Goal: Transaction & Acquisition: Download file/media

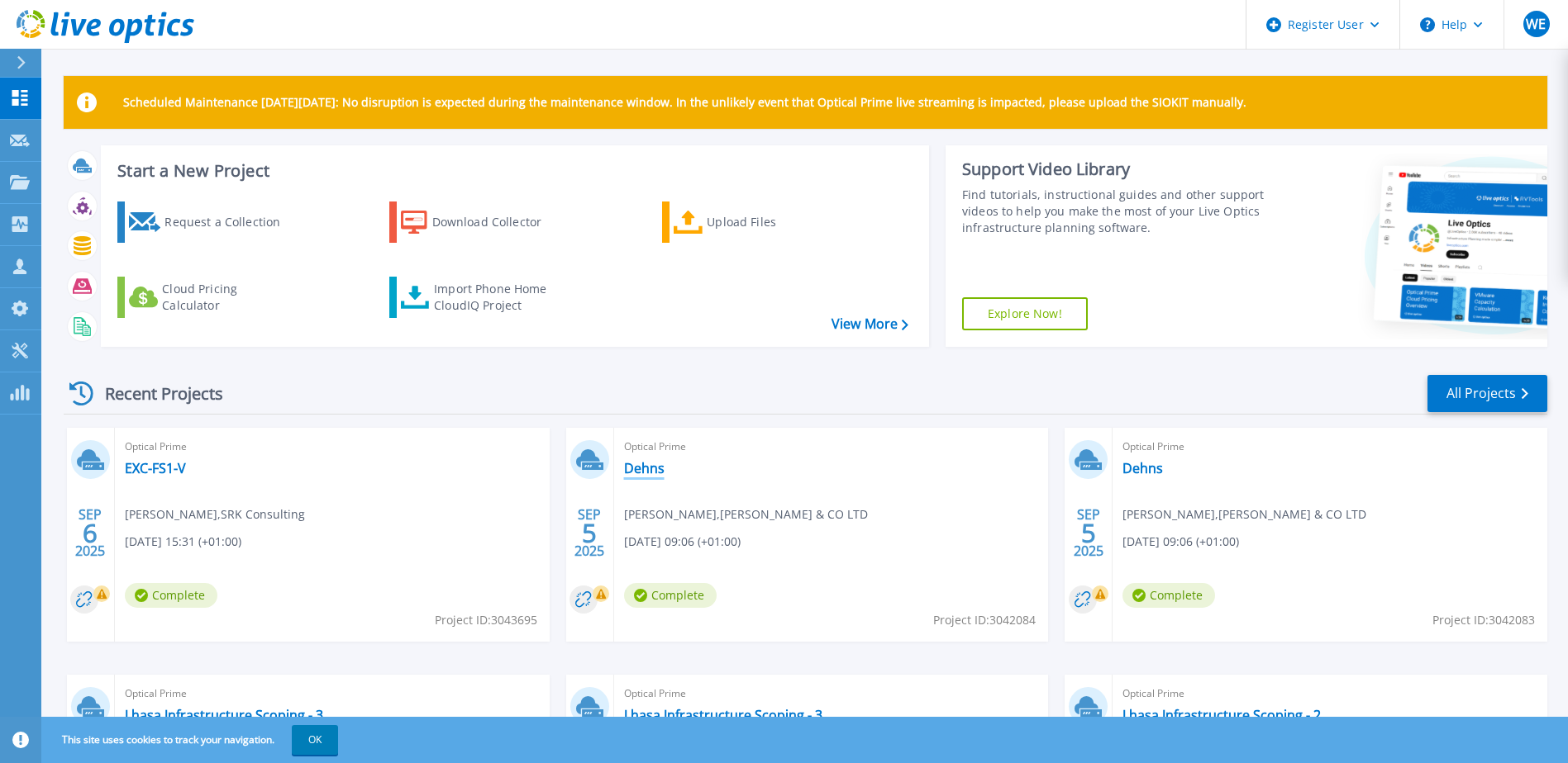
click at [652, 473] on link "Dehns" at bounding box center [644, 468] width 40 height 17
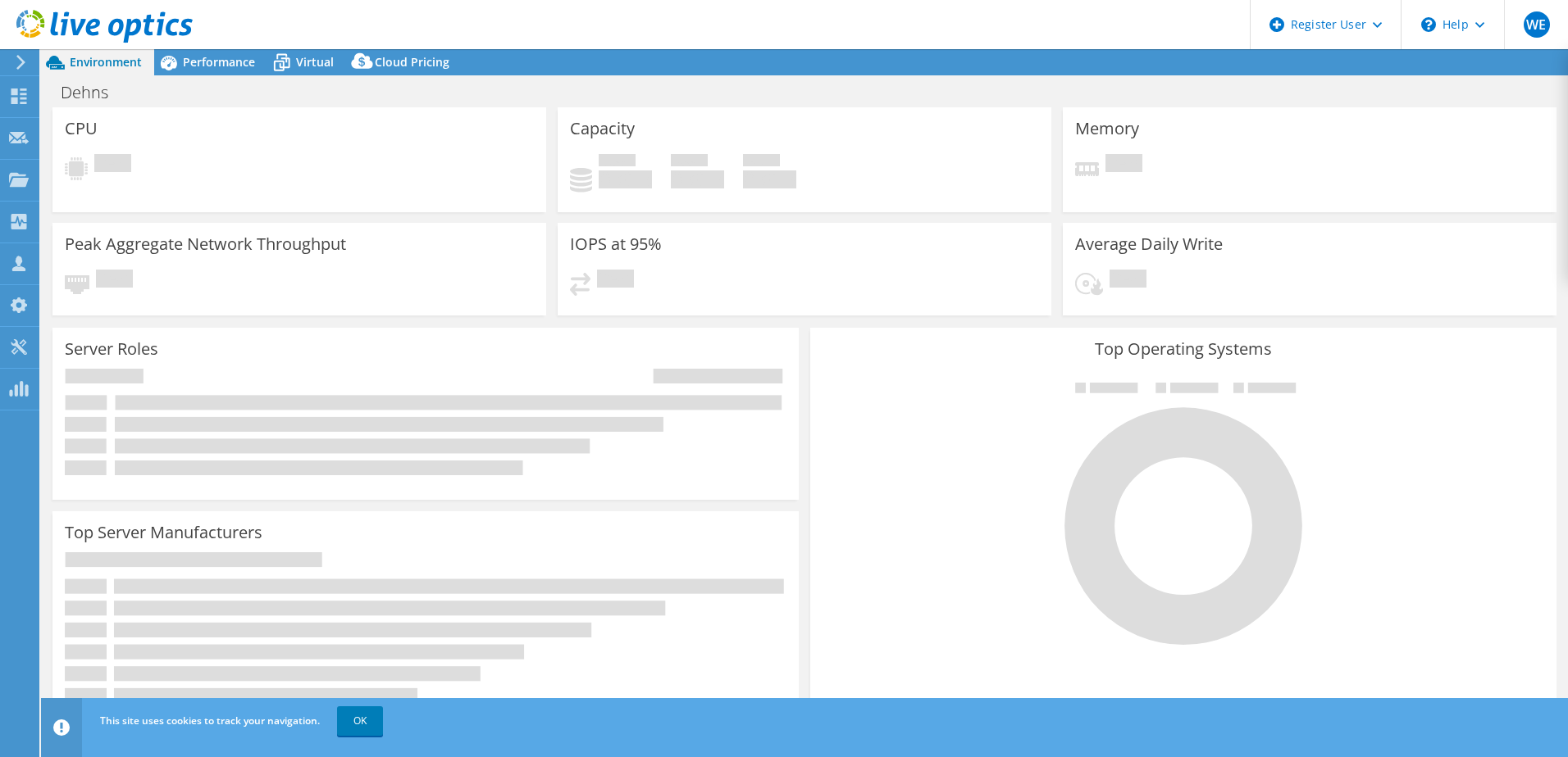
select select "USD"
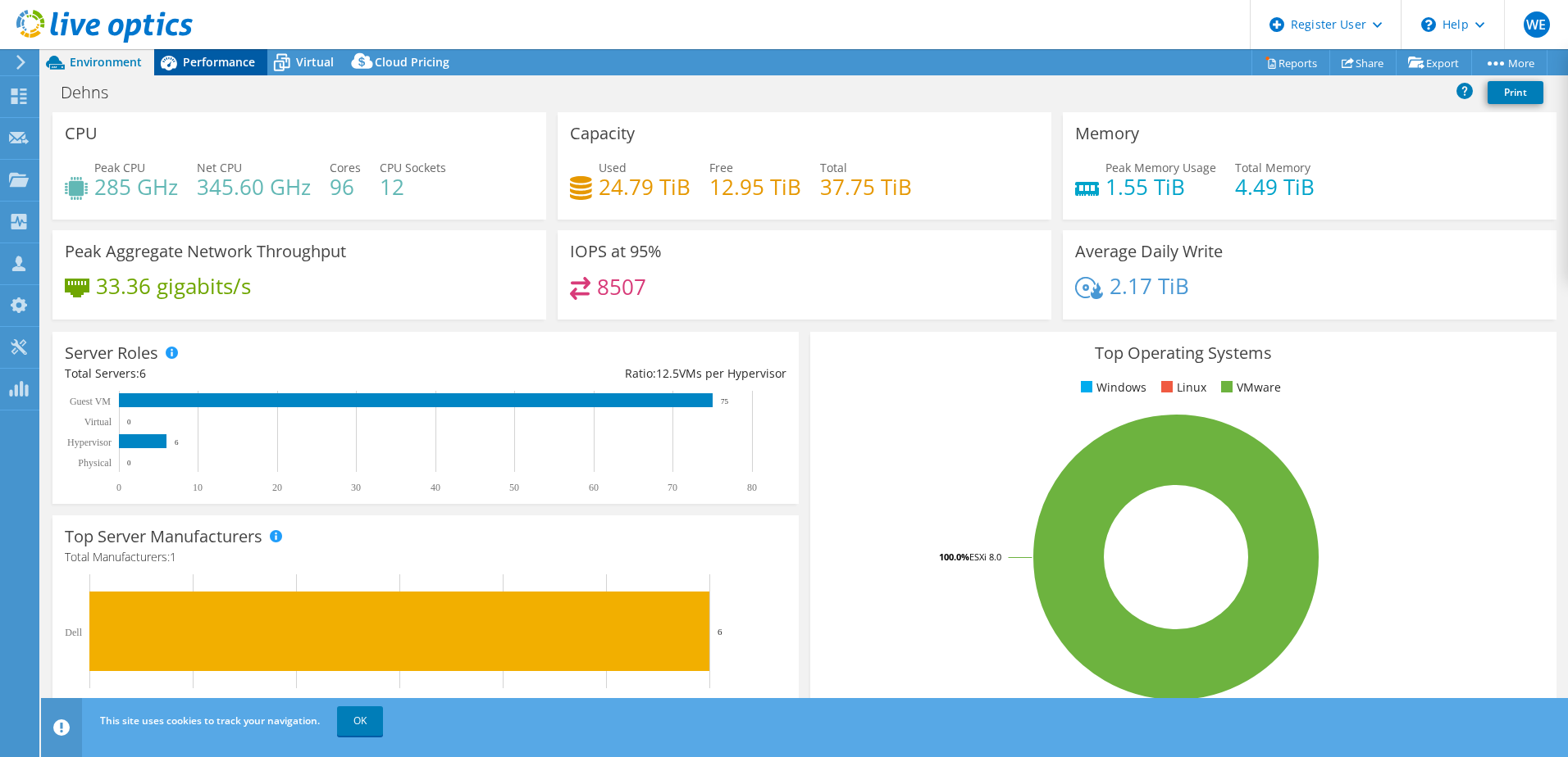
click at [227, 65] on span "Performance" at bounding box center [219, 62] width 73 height 16
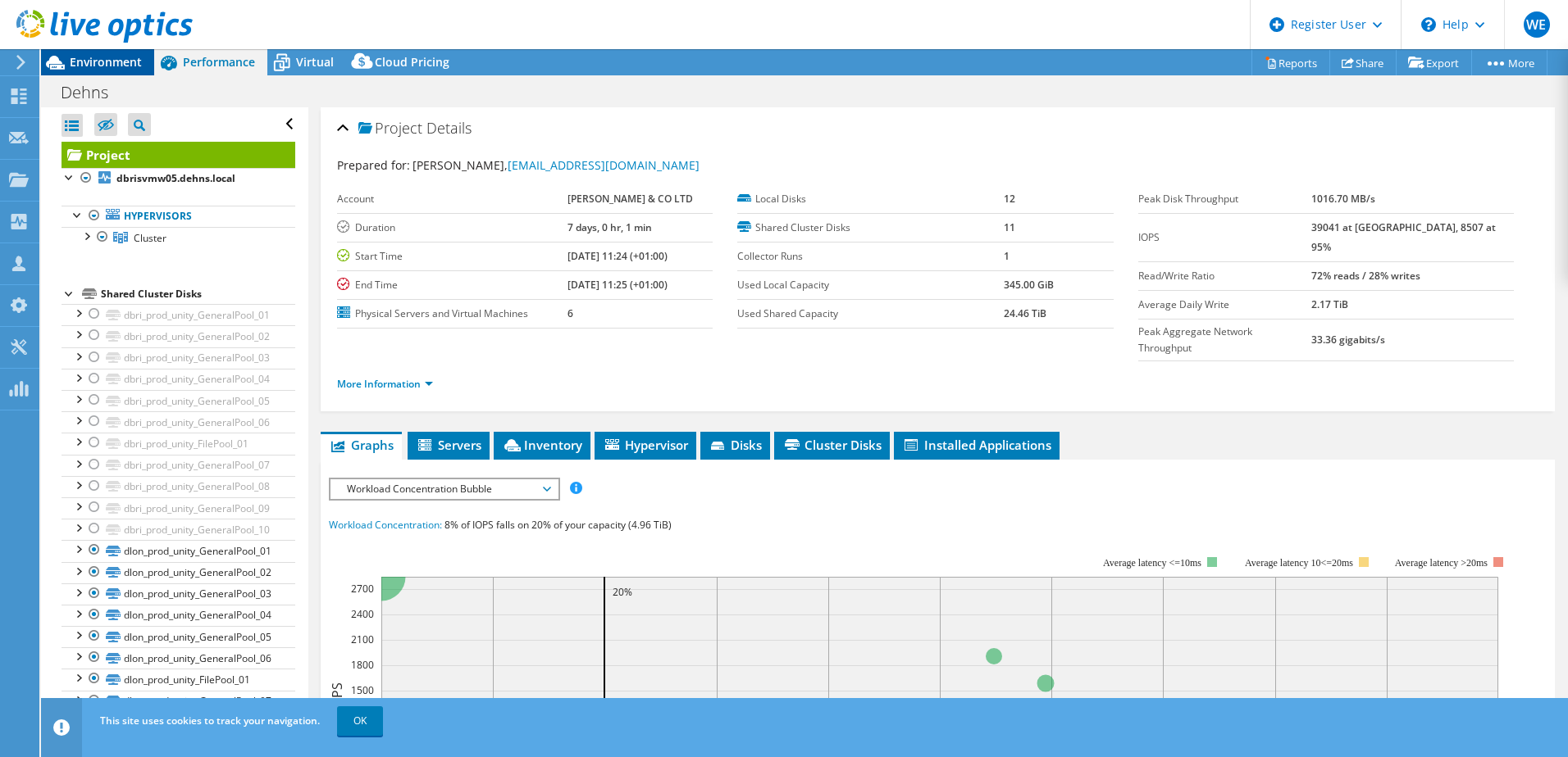
click at [111, 70] on div "Environment" at bounding box center [97, 63] width 113 height 27
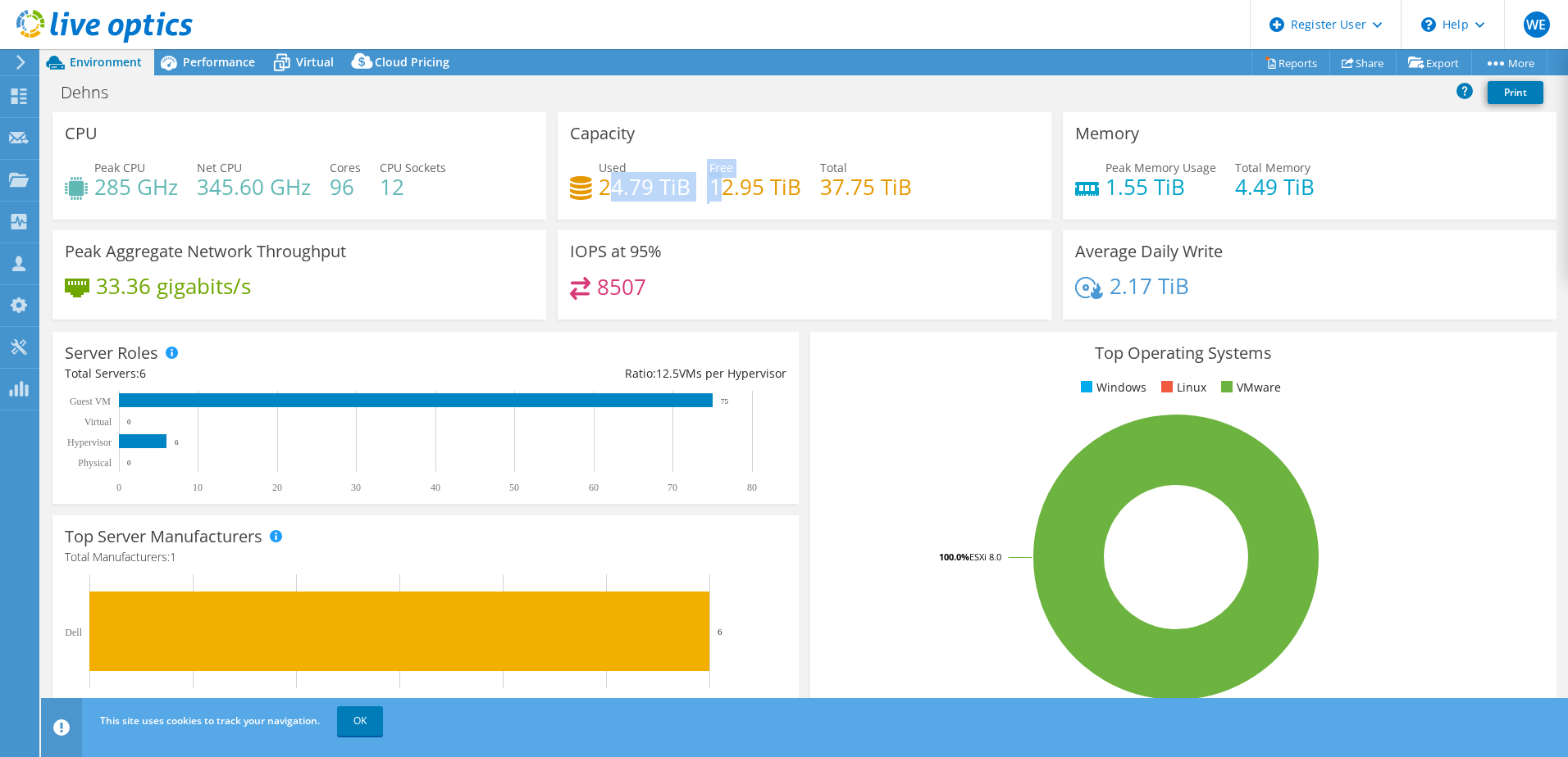
drag, startPoint x: 602, startPoint y: 189, endPoint x: 712, endPoint y: 186, distance: 110.0
click at [712, 186] on div "Used 24.79 TiB Free 12.95 TiB Total 37.75 TiB" at bounding box center [804, 186] width 469 height 53
click at [206, 62] on span "Performance" at bounding box center [219, 62] width 73 height 16
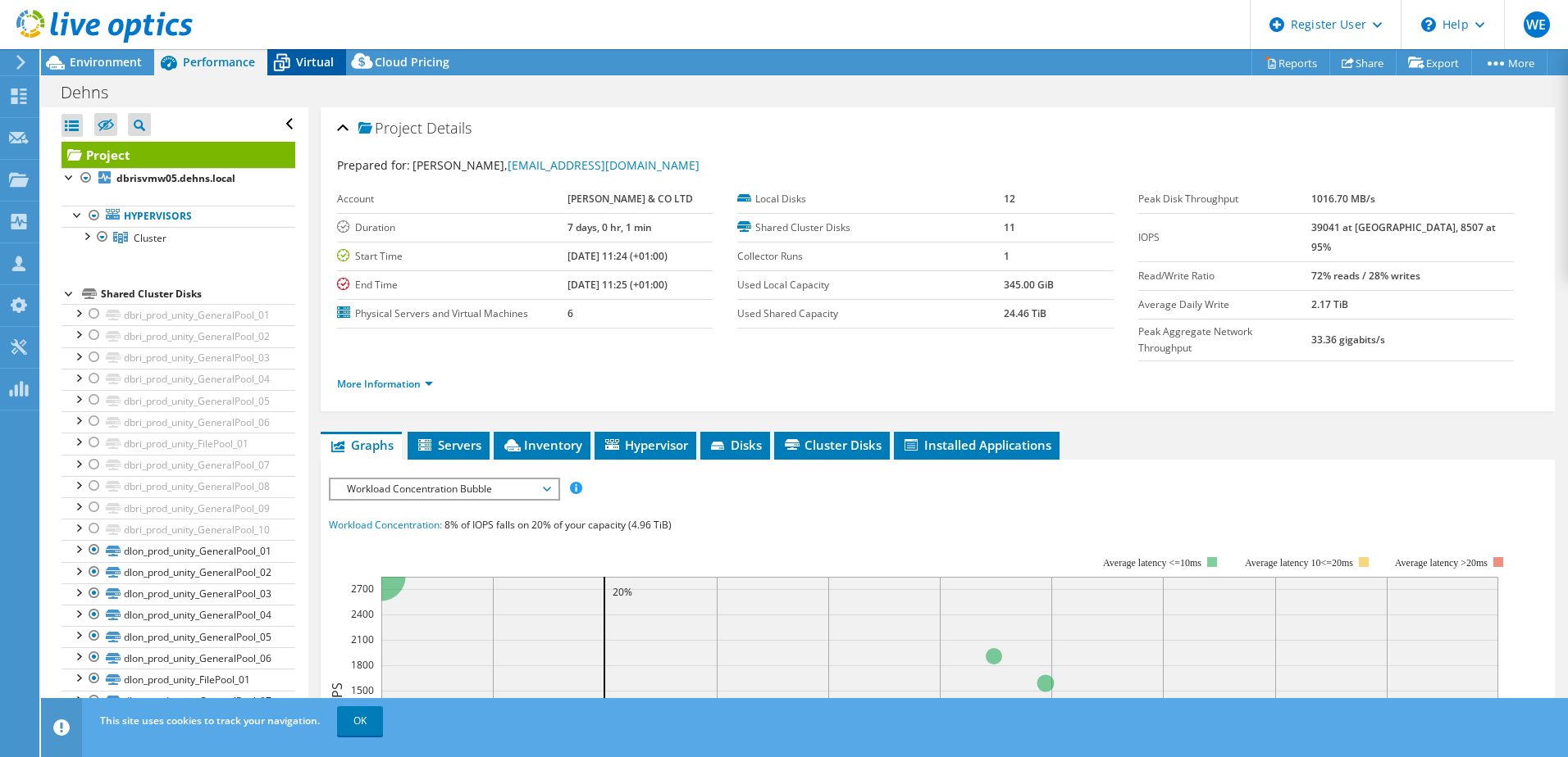
click at [305, 63] on span "Virtual" at bounding box center [314, 62] width 38 height 16
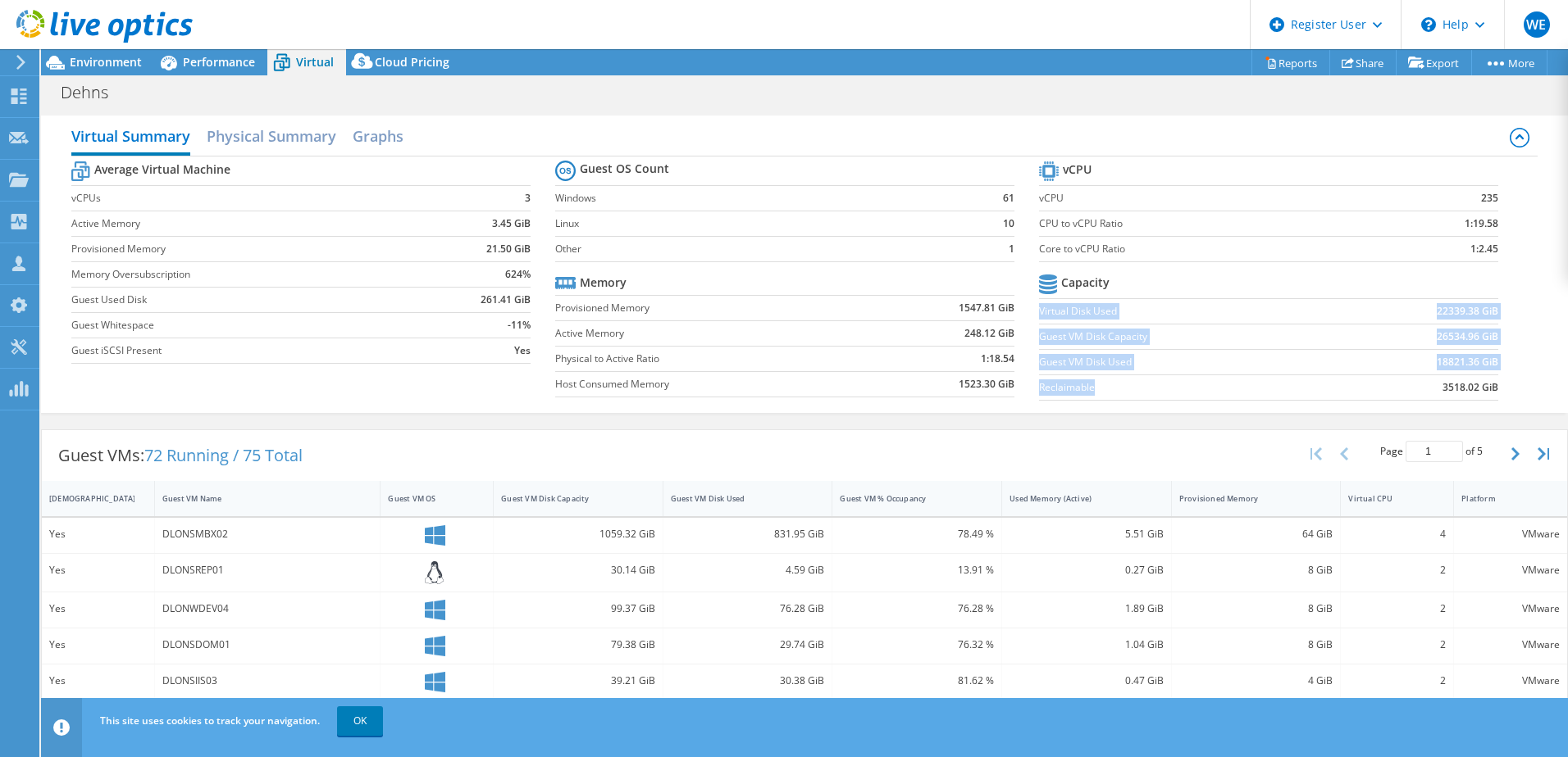
drag, startPoint x: 1033, startPoint y: 307, endPoint x: 1157, endPoint y: 378, distance: 142.9
click at [1157, 378] on tbody "Capacity Virtual Disk Used 22339.38 GiB Guest VM Disk Capacity 26534.96 GiB Gue…" at bounding box center [1268, 335] width 459 height 130
drag, startPoint x: 1157, startPoint y: 378, endPoint x: 1167, endPoint y: 378, distance: 10.0
click at [1157, 379] on label "Reclaimable" at bounding box center [1188, 387] width 300 height 17
drag, startPoint x: 1497, startPoint y: 396, endPoint x: 1033, endPoint y: 323, distance: 469.7
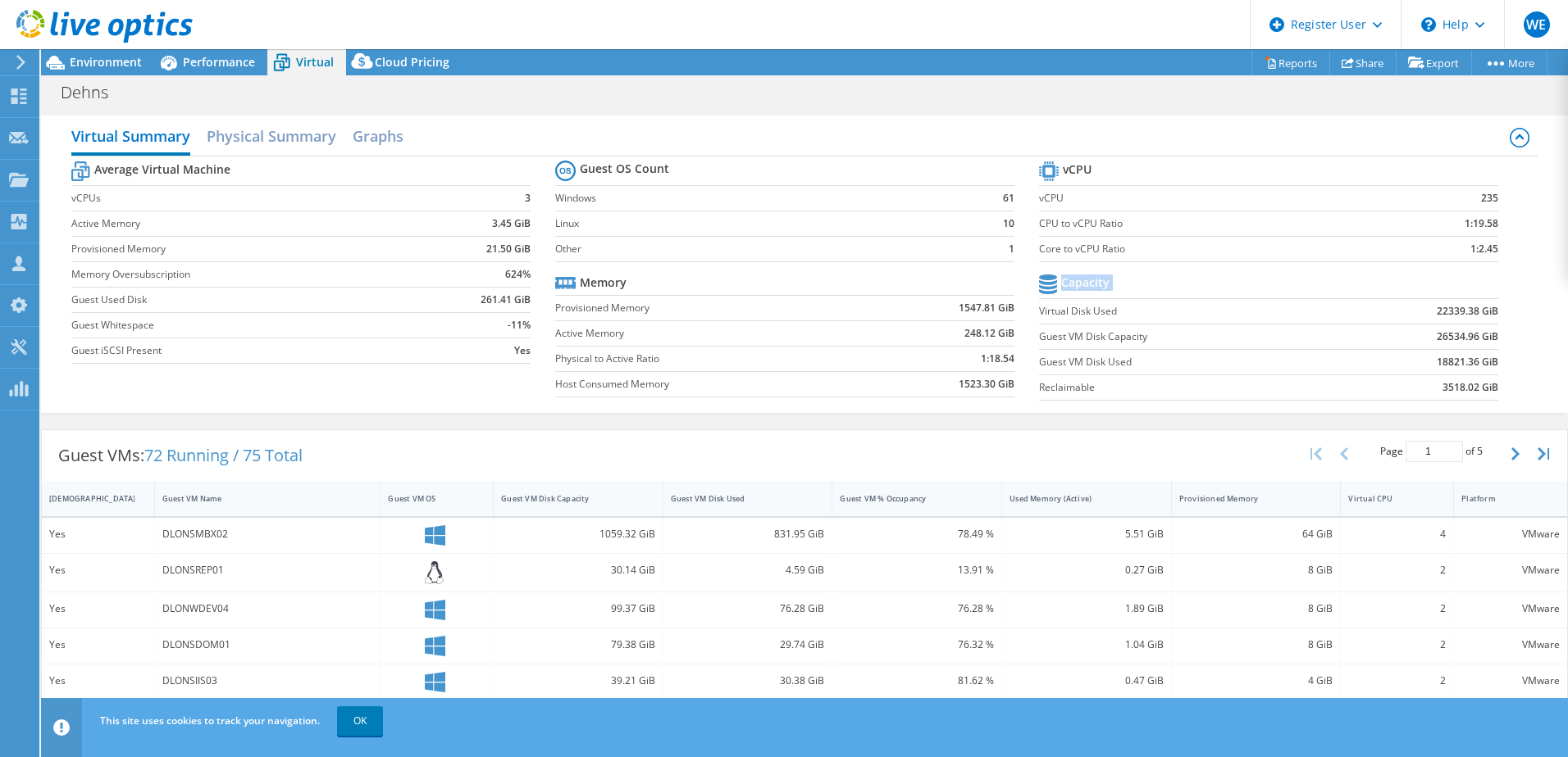
click at [1039, 323] on section "vCPU vCPU 235 CPU to vCPU Ratio 1:19.58 Core to vCPU Ratio 1:2.45 Capacity Virt…" at bounding box center [1280, 283] width 484 height 251
click at [88, 63] on span "Environment" at bounding box center [106, 62] width 73 height 16
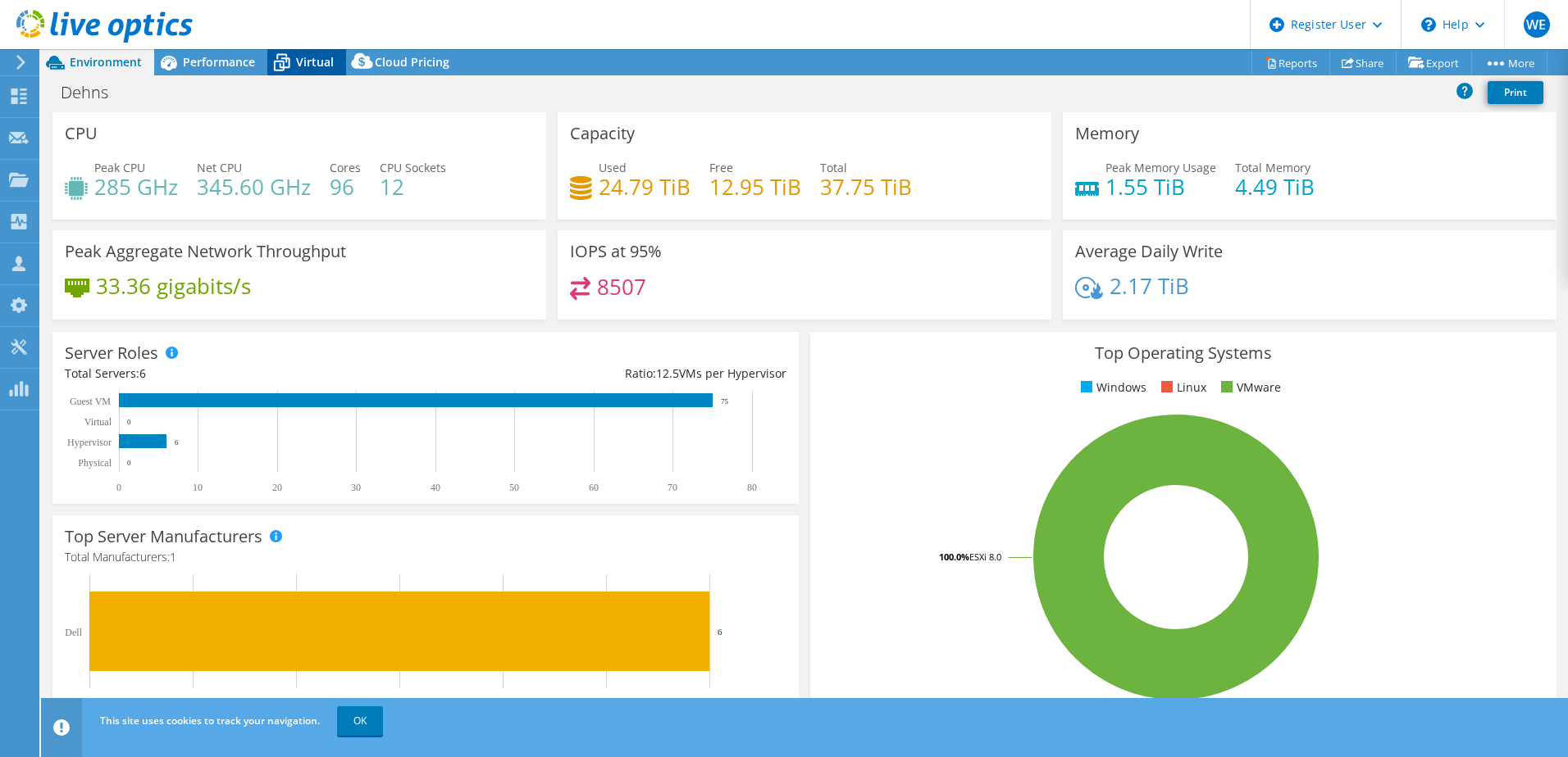
click at [319, 57] on span "Virtual" at bounding box center [314, 62] width 38 height 16
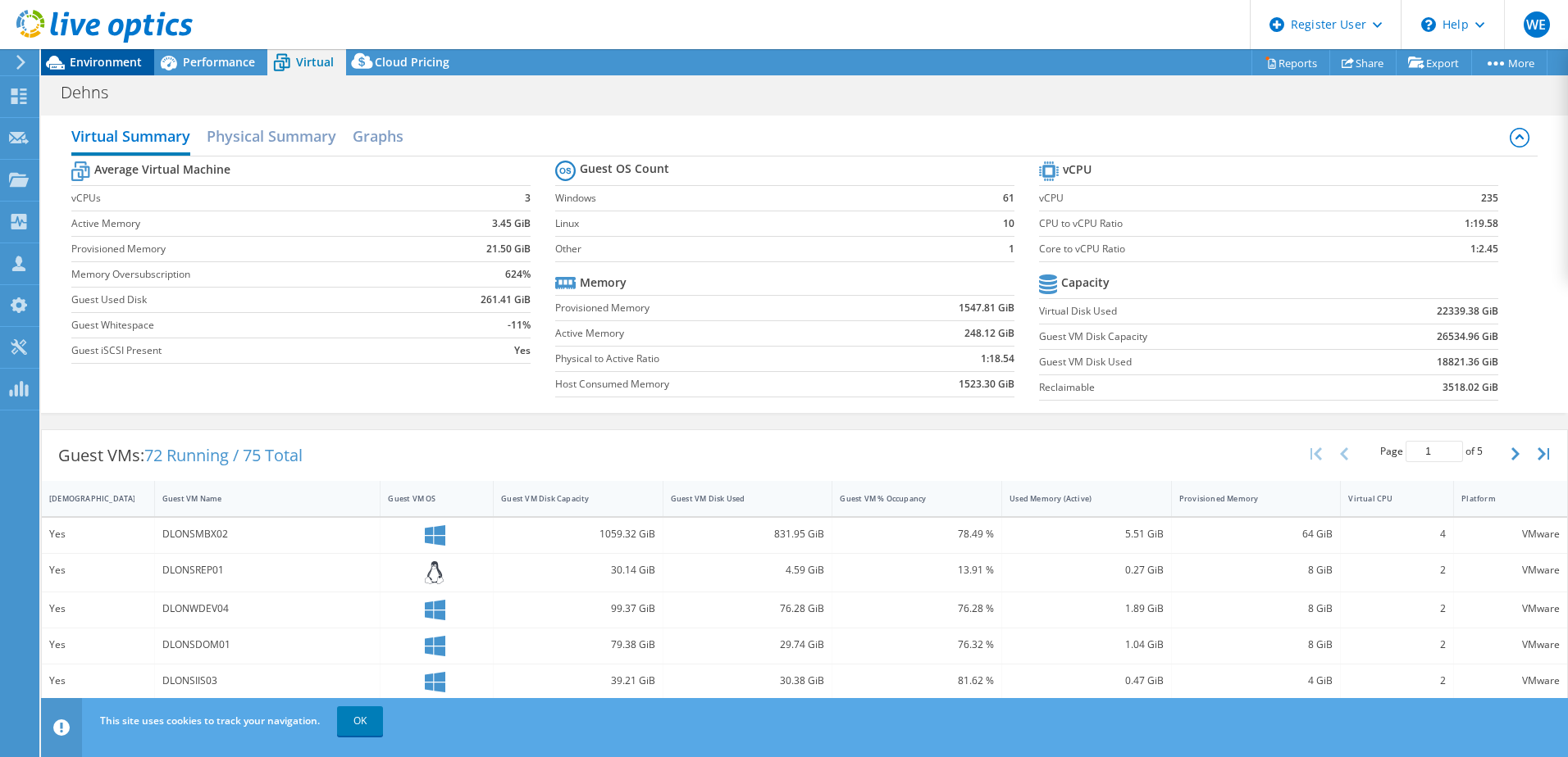
click at [131, 57] on span "Environment" at bounding box center [106, 62] width 73 height 16
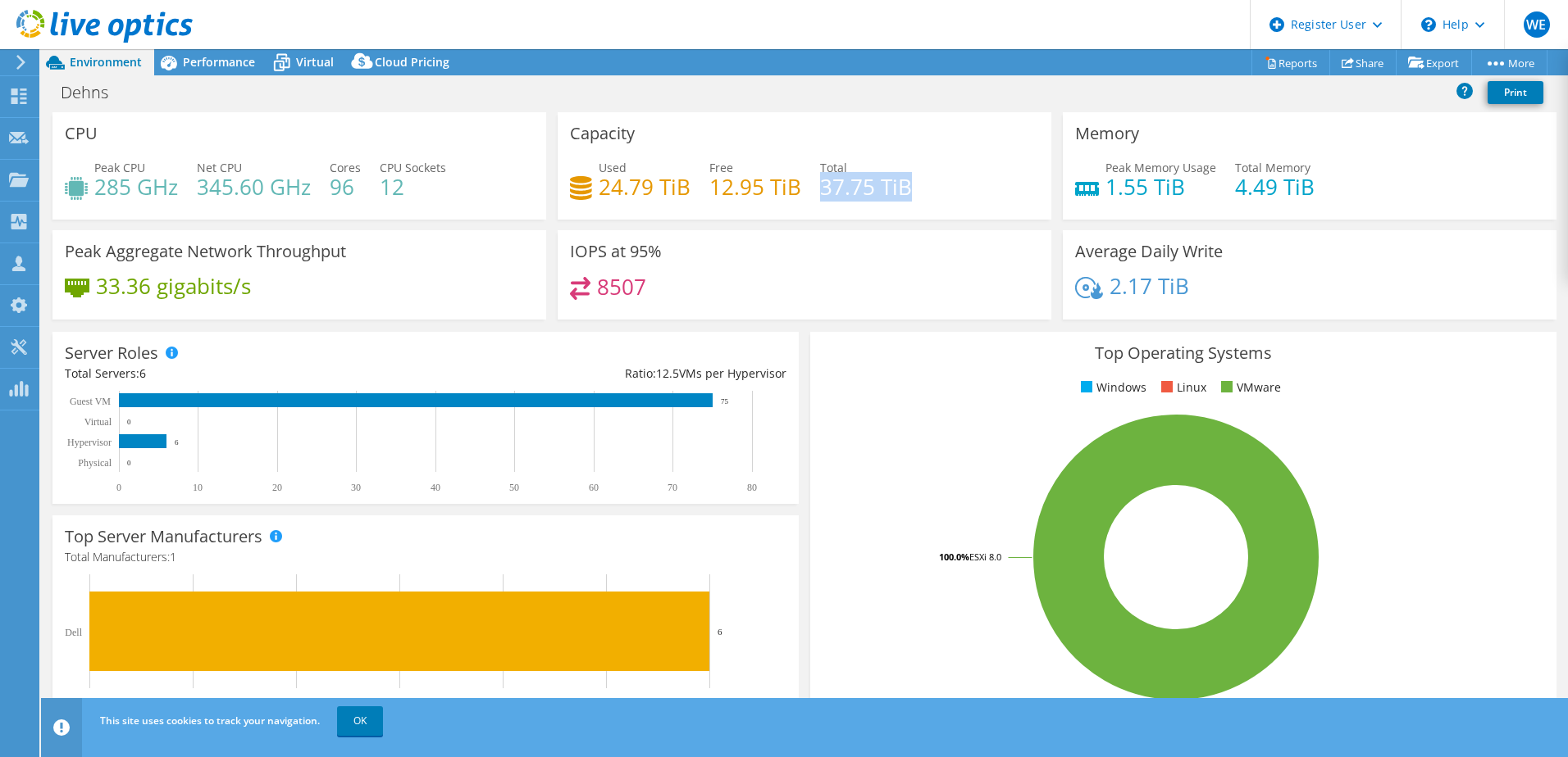
drag, startPoint x: 911, startPoint y: 189, endPoint x: 814, endPoint y: 191, distance: 97.0
click at [814, 191] on div "Used 24.79 TiB Free 12.95 TiB Total 37.75 TiB" at bounding box center [804, 186] width 469 height 53
click at [214, 66] on span "Performance" at bounding box center [219, 62] width 73 height 16
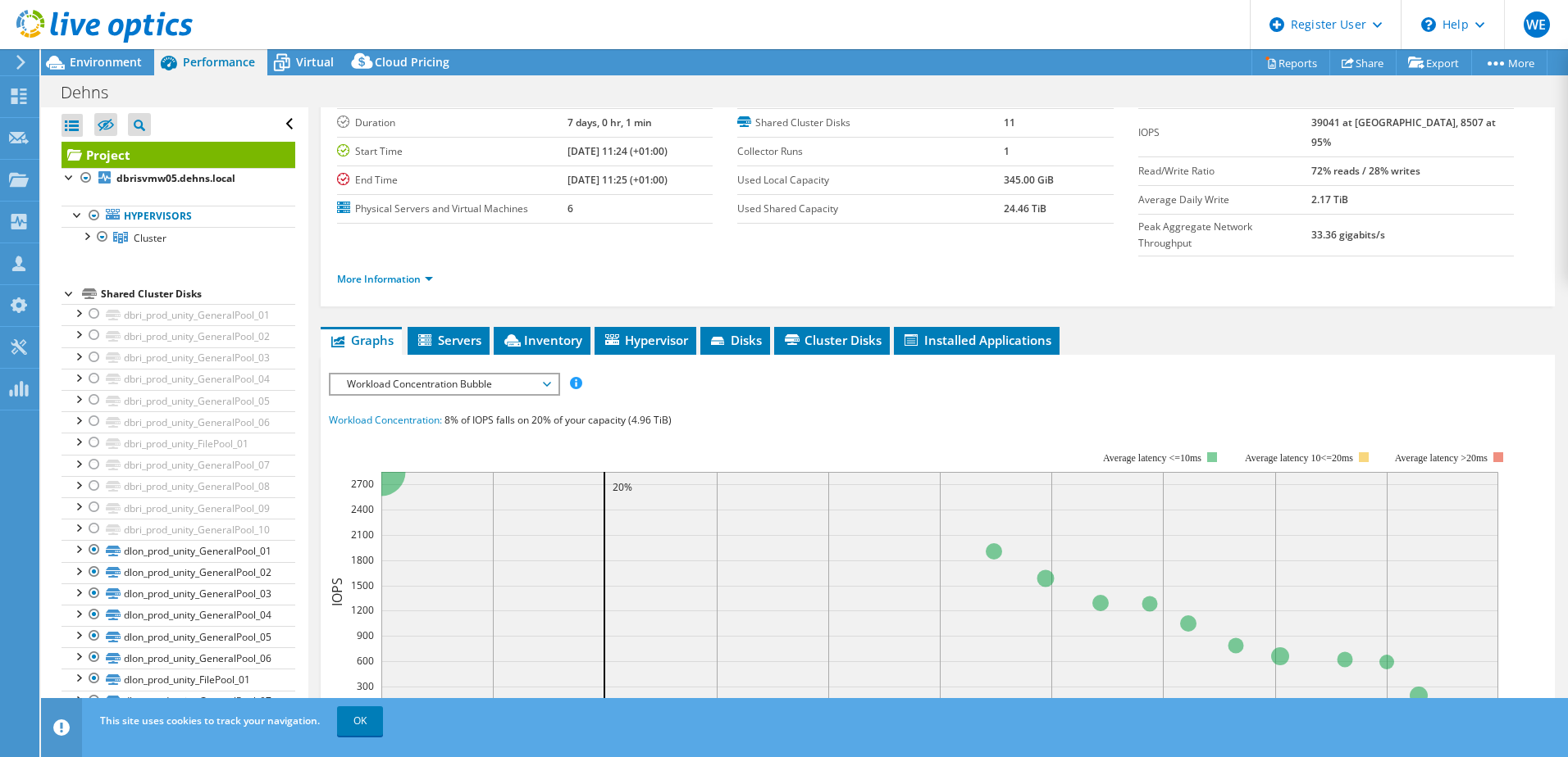
scroll to position [82, 0]
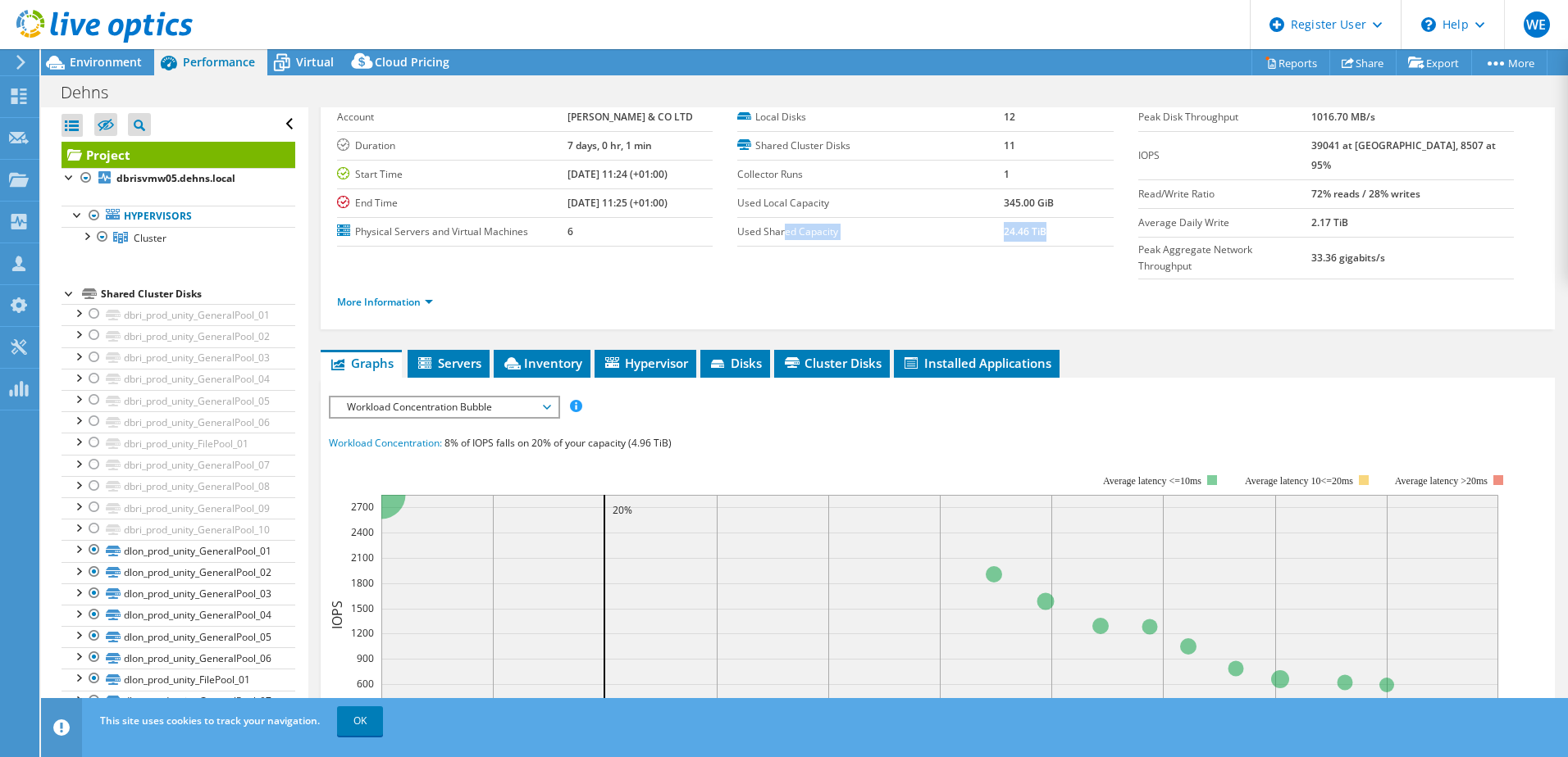
drag, startPoint x: 782, startPoint y: 230, endPoint x: 1044, endPoint y: 228, distance: 262.0
click at [1044, 228] on tr "Used Shared Capacity 24.46 TiB" at bounding box center [925, 232] width 375 height 28
click at [308, 62] on span "Virtual" at bounding box center [314, 62] width 38 height 16
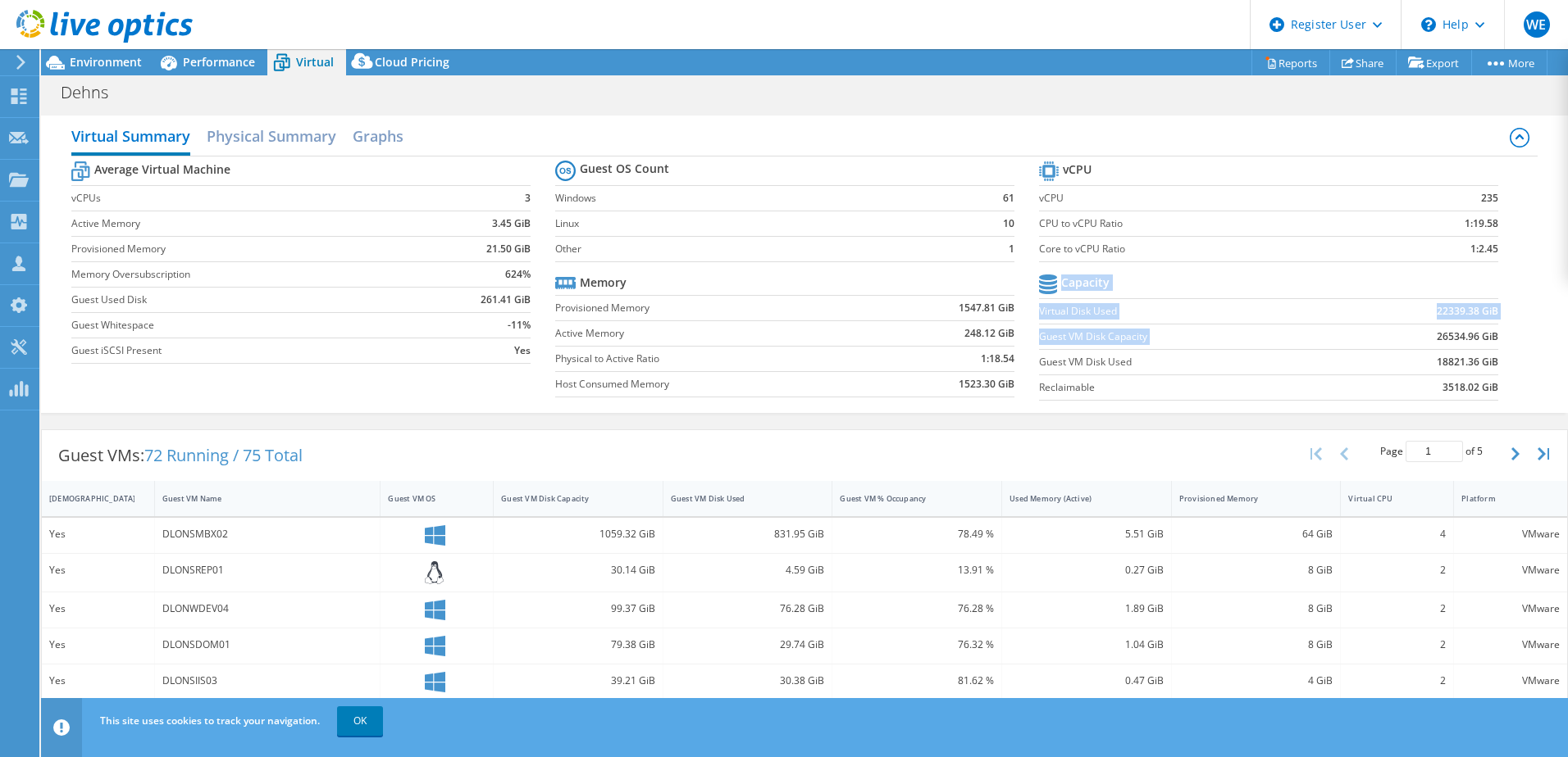
drag, startPoint x: 1487, startPoint y: 332, endPoint x: 1384, endPoint y: 333, distance: 103.0
click at [1384, 333] on section "vCPU vCPU 235 CPU to vCPU Ratio 1:19.58 Core to vCPU Ratio 1:2.45 Capacity Virt…" at bounding box center [1280, 283] width 484 height 251
drag, startPoint x: 1384, startPoint y: 333, endPoint x: 1291, endPoint y: 341, distance: 93.3
click at [1291, 341] on label "Guest VM Disk Capacity" at bounding box center [1188, 337] width 300 height 17
drag, startPoint x: 1170, startPoint y: 310, endPoint x: 1411, endPoint y: 318, distance: 241.1
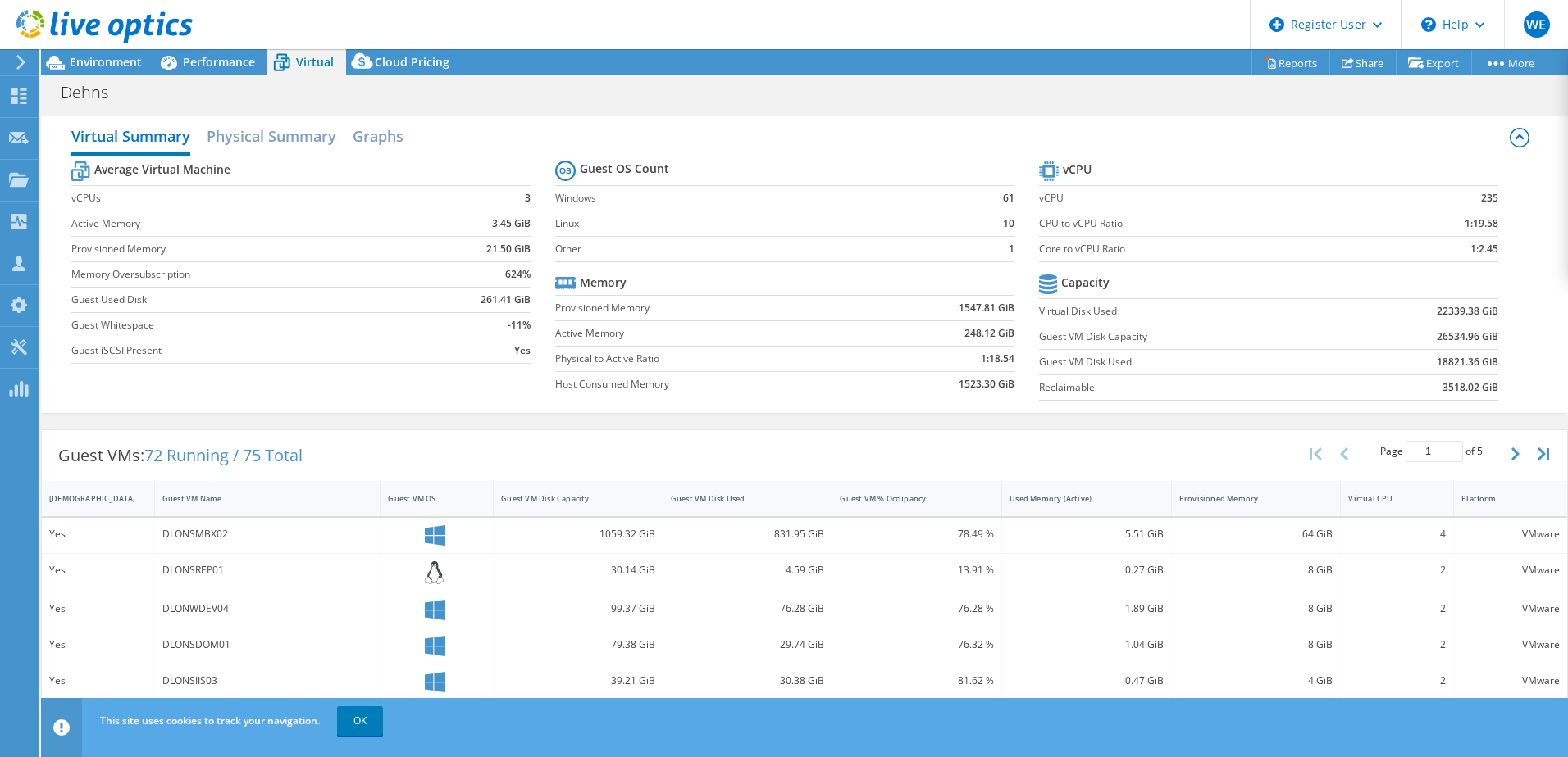
click at [1407, 317] on tr "Virtual Disk Used 22339.38 GiB" at bounding box center [1268, 310] width 459 height 26
drag, startPoint x: 1497, startPoint y: 310, endPoint x: 1400, endPoint y: 310, distance: 97.0
click at [1400, 310] on section "vCPU vCPU 235 CPU to vCPU Ratio 1:19.58 Core to vCPU Ratio 1:2.45 Capacity Virt…" at bounding box center [1280, 283] width 484 height 251
drag, startPoint x: 1400, startPoint y: 310, endPoint x: 1411, endPoint y: 311, distance: 11.0
click at [1412, 310] on td "22339.38 GiB" at bounding box center [1418, 310] width 159 height 26
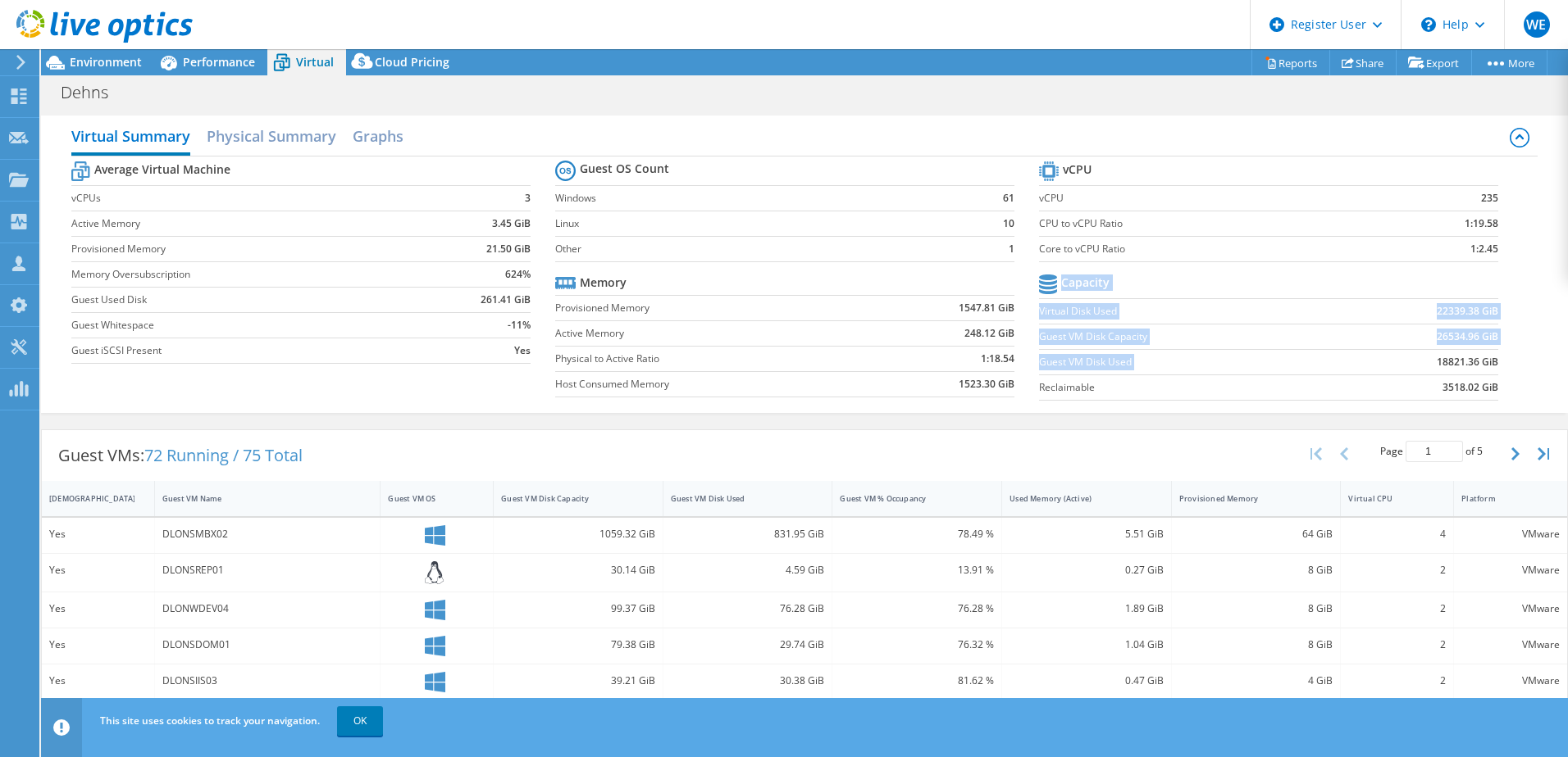
drag, startPoint x: 1496, startPoint y: 361, endPoint x: 1416, endPoint y: 363, distance: 80.0
click at [1416, 363] on section "vCPU vCPU 235 CPU to vCPU Ratio 1:19.58 Core to vCPU Ratio 1:2.45 Capacity Virt…" at bounding box center [1280, 283] width 484 height 251
drag, startPoint x: 1416, startPoint y: 363, endPoint x: 1305, endPoint y: 385, distance: 113.2
click at [1305, 385] on label "Reclaimable" at bounding box center [1188, 387] width 300 height 17
drag, startPoint x: 1487, startPoint y: 340, endPoint x: 1449, endPoint y: 341, distance: 38.0
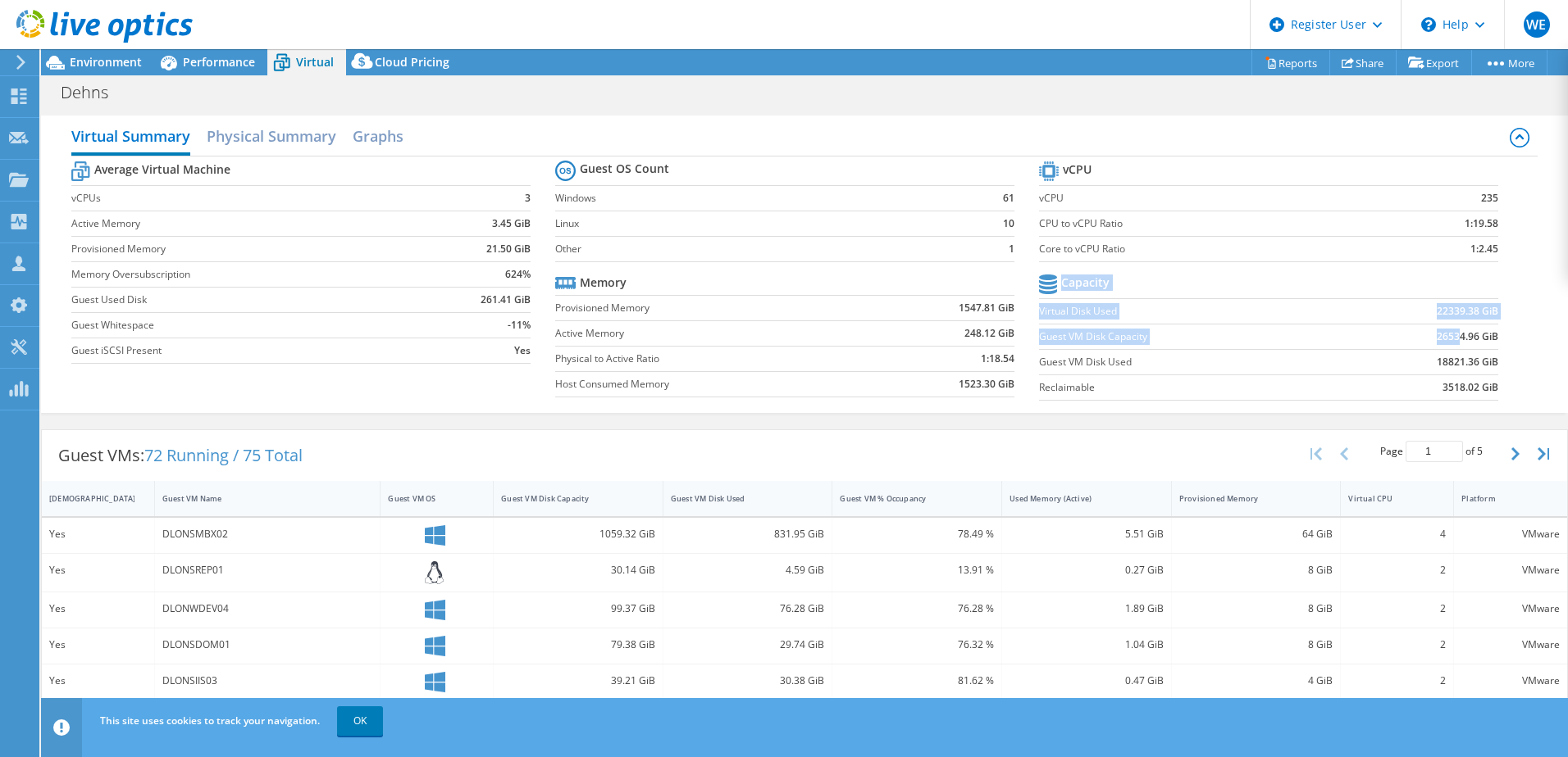
click at [1449, 341] on section "vCPU vCPU 235 CPU to vCPU Ratio 1:19.58 Core to vCPU Ratio 1:2.45 Capacity Virt…" at bounding box center [1280, 283] width 484 height 251
drag, startPoint x: 1449, startPoint y: 341, endPoint x: 1279, endPoint y: 341, distance: 170.0
click at [1279, 342] on label "Guest VM Disk Capacity" at bounding box center [1188, 337] width 300 height 17
drag, startPoint x: 1420, startPoint y: 333, endPoint x: 1476, endPoint y: 335, distance: 56.0
click at [1476, 335] on td "26534.96 GiB" at bounding box center [1418, 336] width 159 height 26
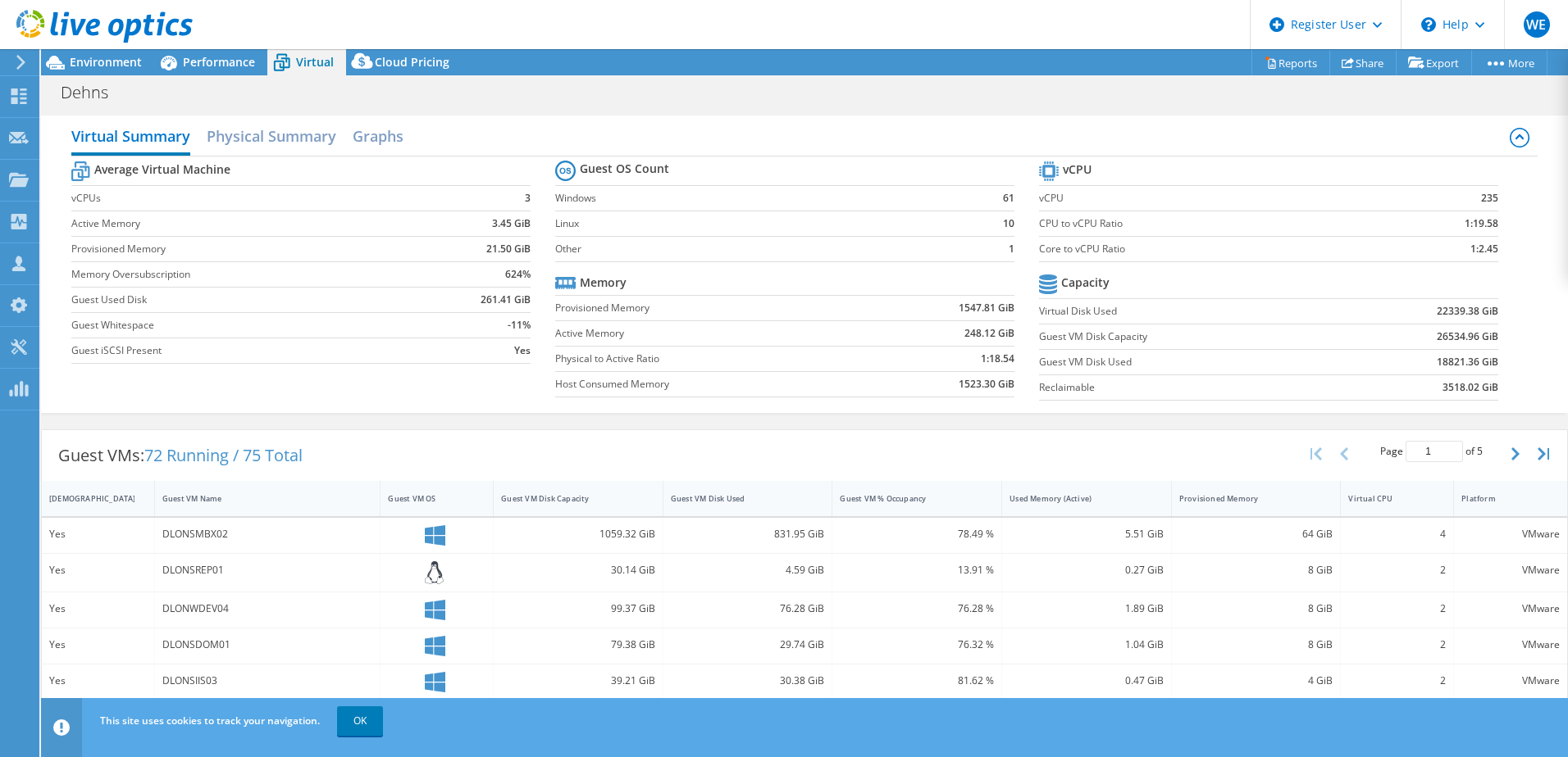
drag, startPoint x: 1430, startPoint y: 352, endPoint x: 1436, endPoint y: 364, distance: 13.4
click at [1430, 353] on td "18821.36 GiB" at bounding box center [1418, 362] width 159 height 26
drag, startPoint x: 1480, startPoint y: 309, endPoint x: 1470, endPoint y: 307, distance: 10.2
click at [1470, 307] on b "22339.38 GiB" at bounding box center [1466, 311] width 61 height 17
drag, startPoint x: 1470, startPoint y: 307, endPoint x: 1487, endPoint y: 362, distance: 57.6
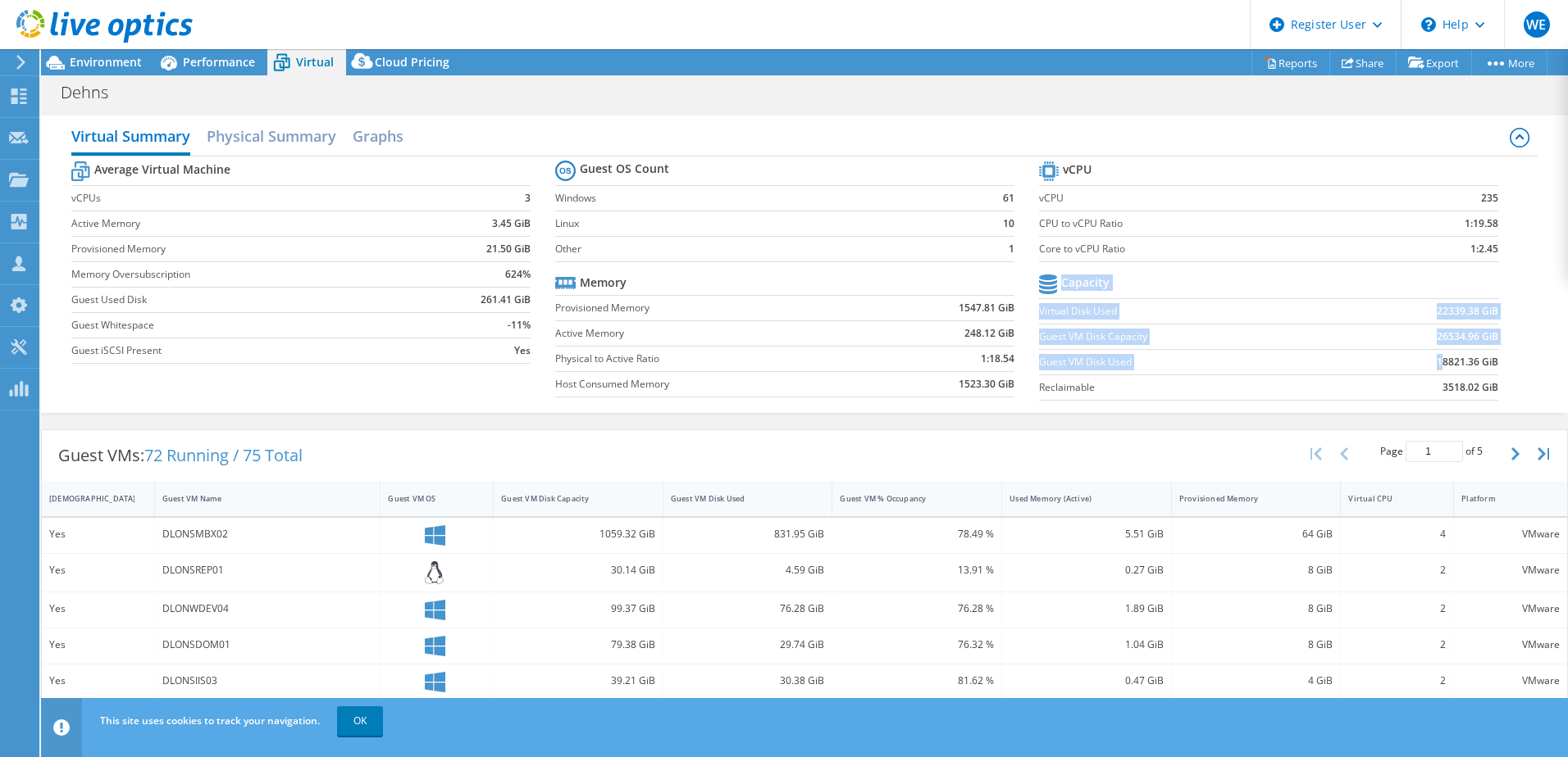
click at [1487, 362] on section "vCPU vCPU 235 CPU to vCPU Ratio 1:19.58 Core to vCPU Ratio 1:2.45 Capacity Virt…" at bounding box center [1280, 283] width 484 height 251
drag, startPoint x: 1487, startPoint y: 362, endPoint x: 1499, endPoint y: 336, distance: 28.6
click at [1498, 333] on section "vCPU vCPU 235 CPU to vCPU Ratio 1:19.58 Core to vCPU Ratio 1:2.45 Capacity Virt…" at bounding box center [1280, 283] width 484 height 251
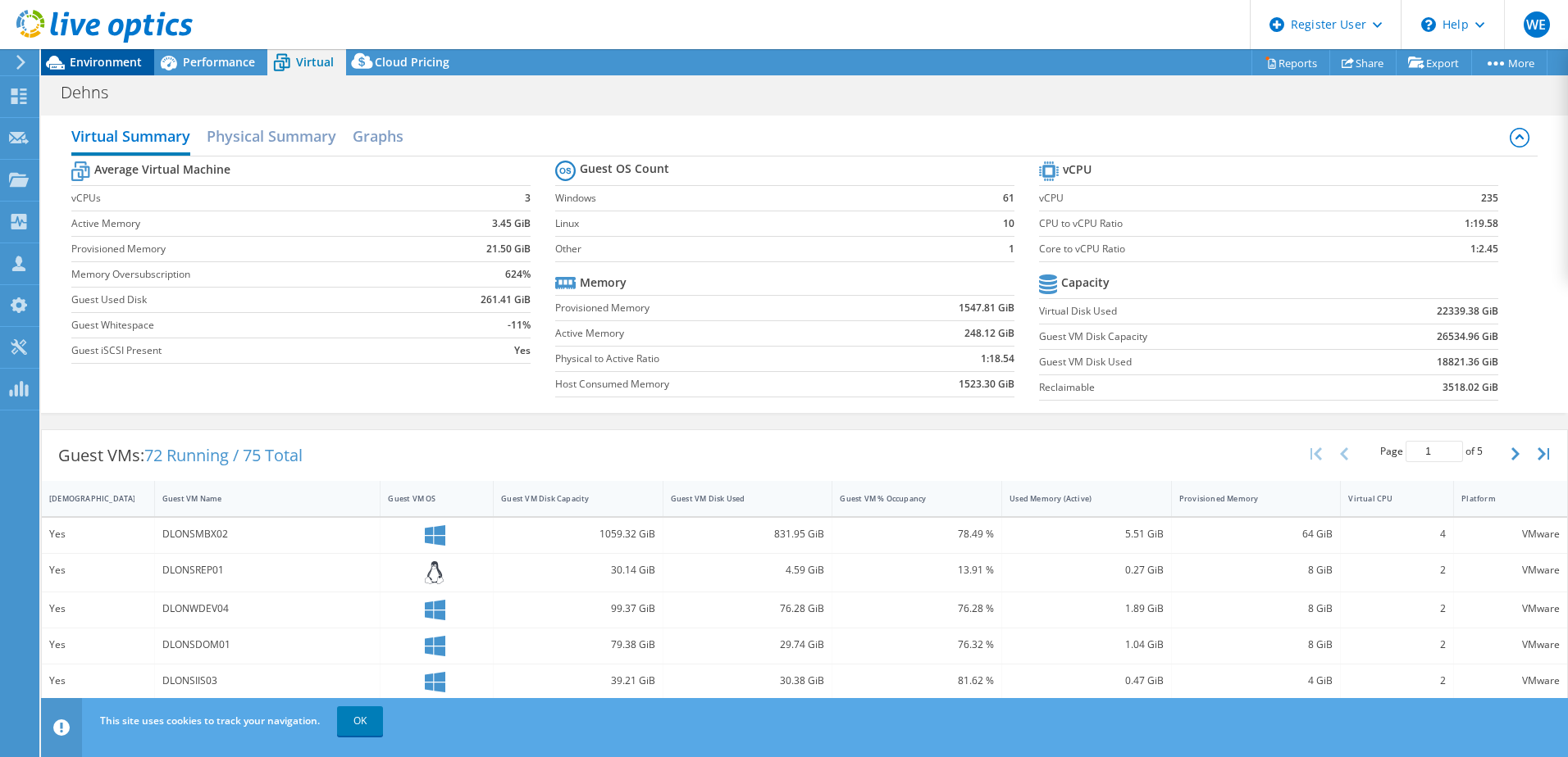
click at [95, 68] on span "Environment" at bounding box center [106, 62] width 73 height 16
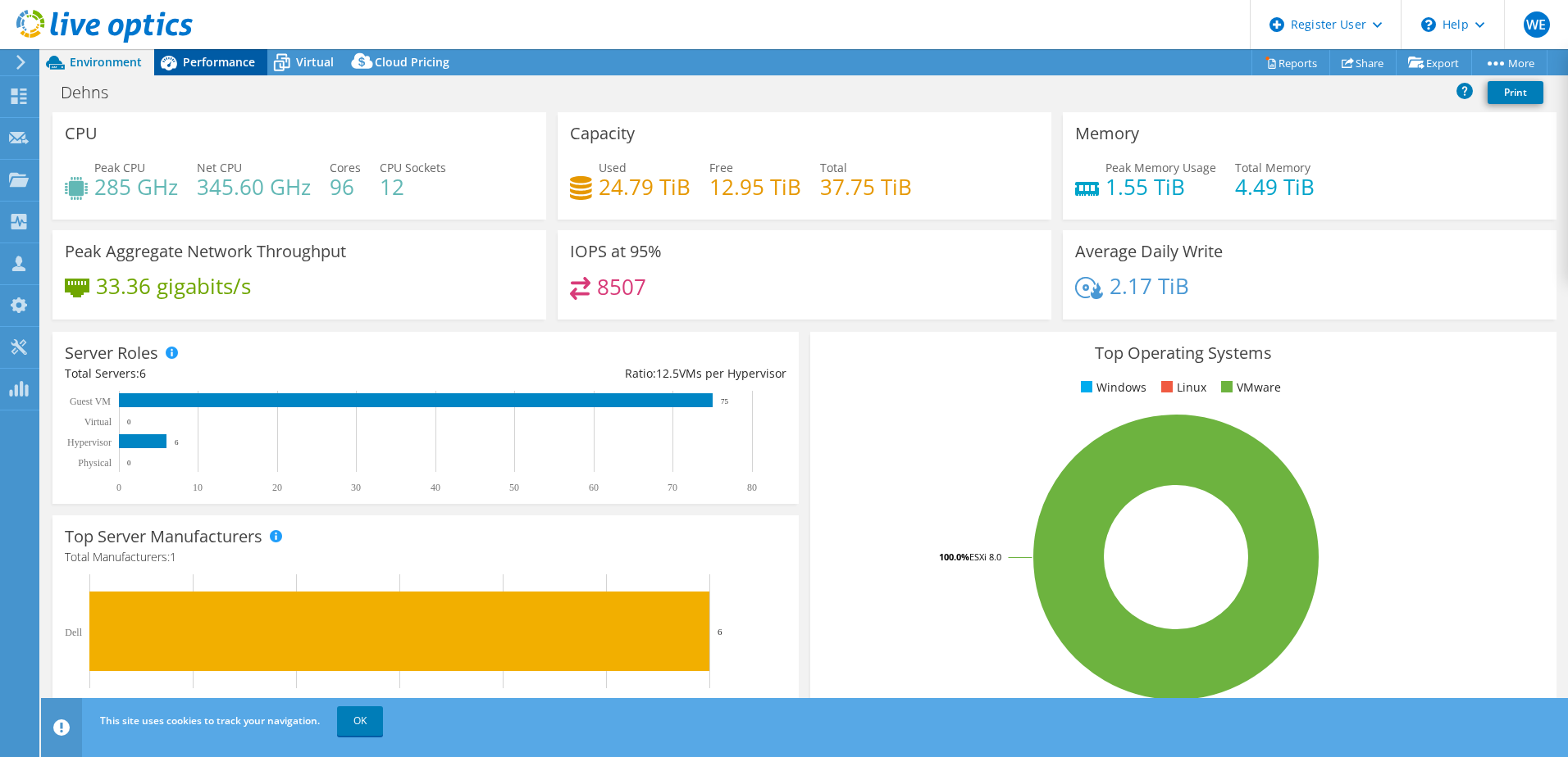
click at [218, 60] on span "Performance" at bounding box center [219, 62] width 73 height 16
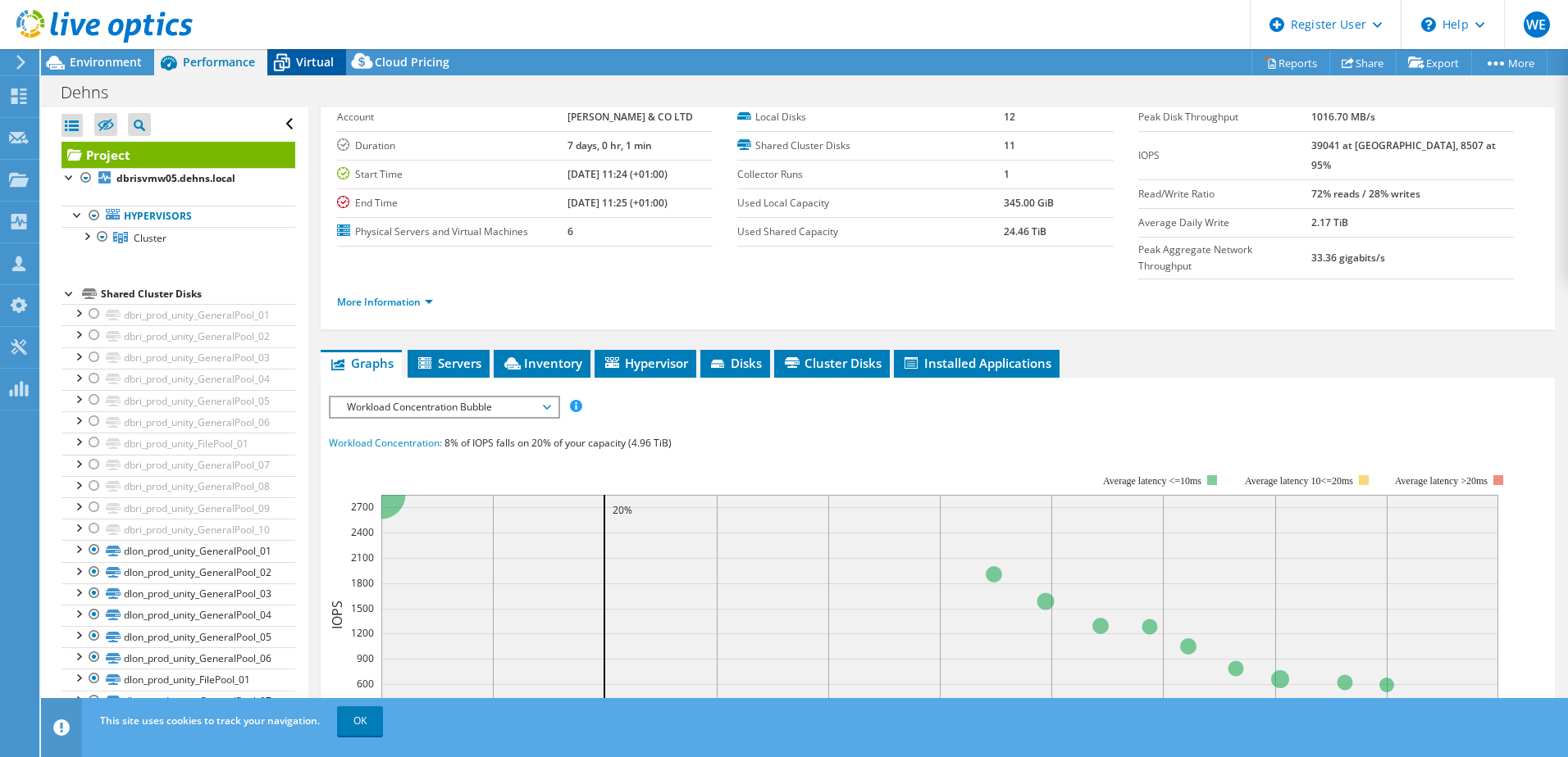
click at [302, 60] on span "Virtual" at bounding box center [314, 62] width 38 height 16
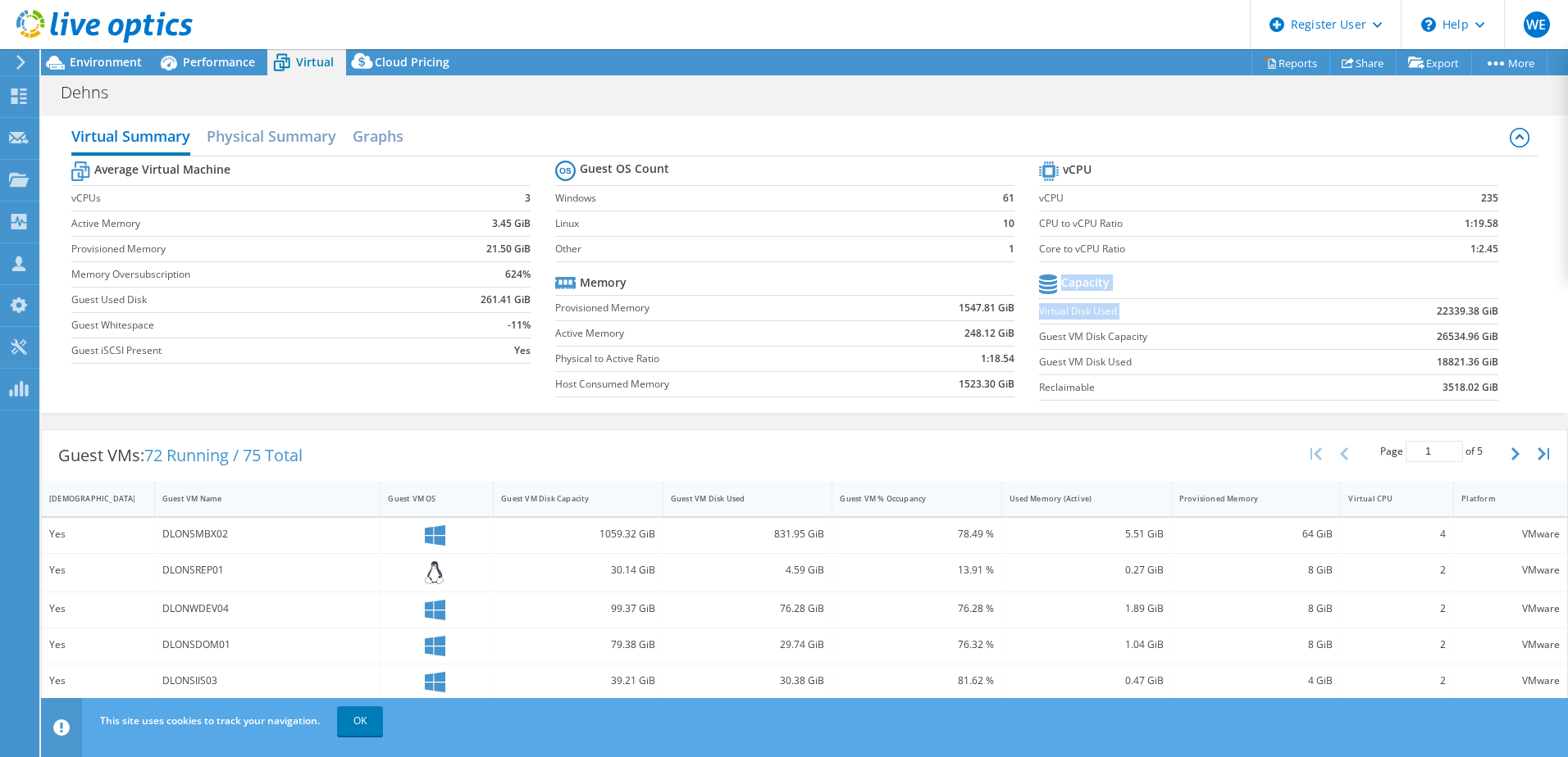
drag, startPoint x: 1491, startPoint y: 311, endPoint x: 1423, endPoint y: 314, distance: 68.1
click at [1423, 314] on section "vCPU vCPU 235 CPU to vCPU Ratio 1:19.58 Core to vCPU Ratio 1:2.45 Capacity Virt…" at bounding box center [1280, 283] width 484 height 251
drag, startPoint x: 1422, startPoint y: 314, endPoint x: 1383, endPoint y: 296, distance: 43.0
click at [1383, 296] on td at bounding box center [1418, 285] width 159 height 28
click at [1442, 310] on b "22339.38 GiB" at bounding box center [1466, 311] width 61 height 17
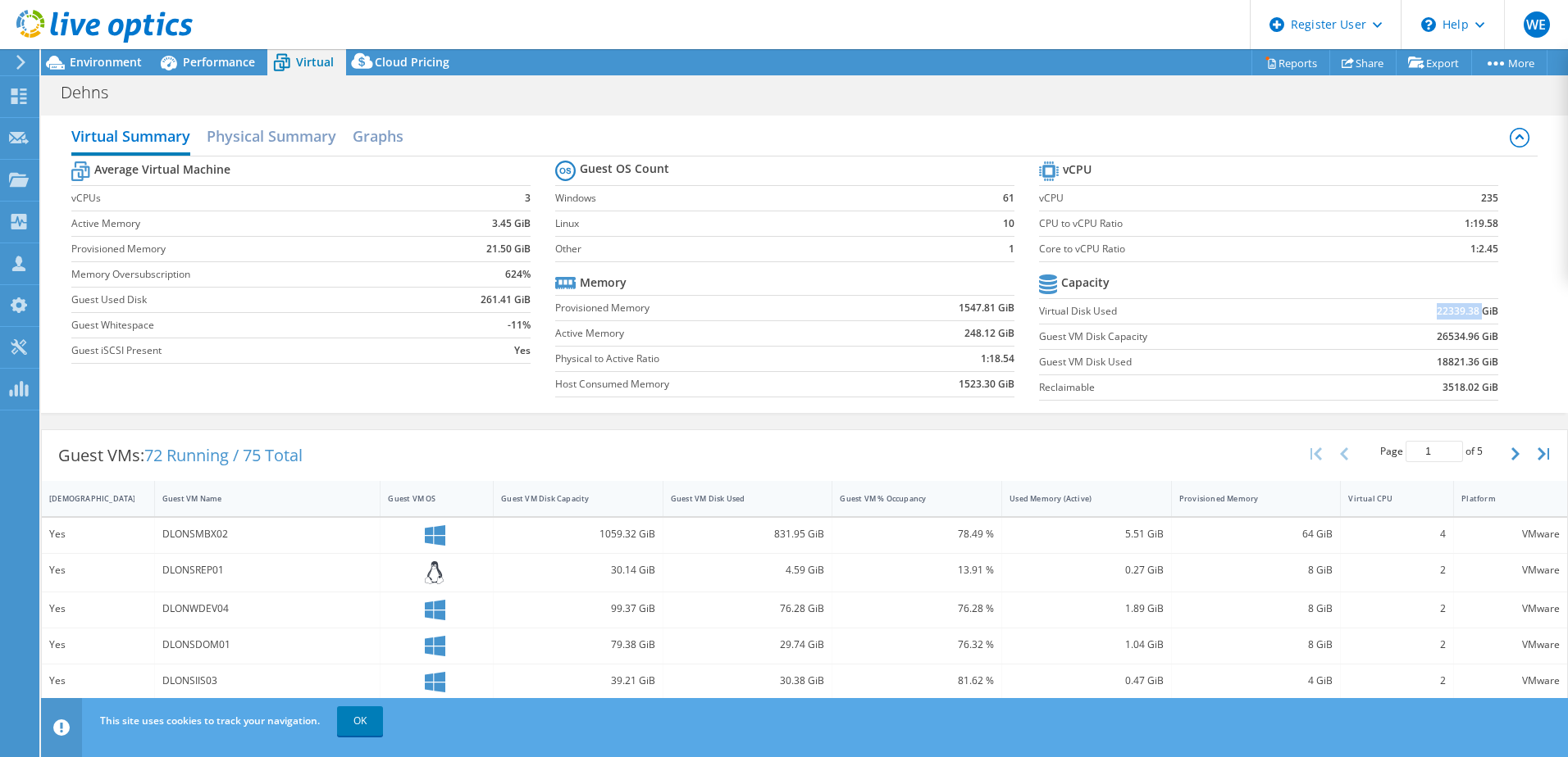
click at [1442, 310] on b "22339.38 GiB" at bounding box center [1466, 311] width 61 height 17
click at [106, 61] on span "Environment" at bounding box center [106, 62] width 73 height 16
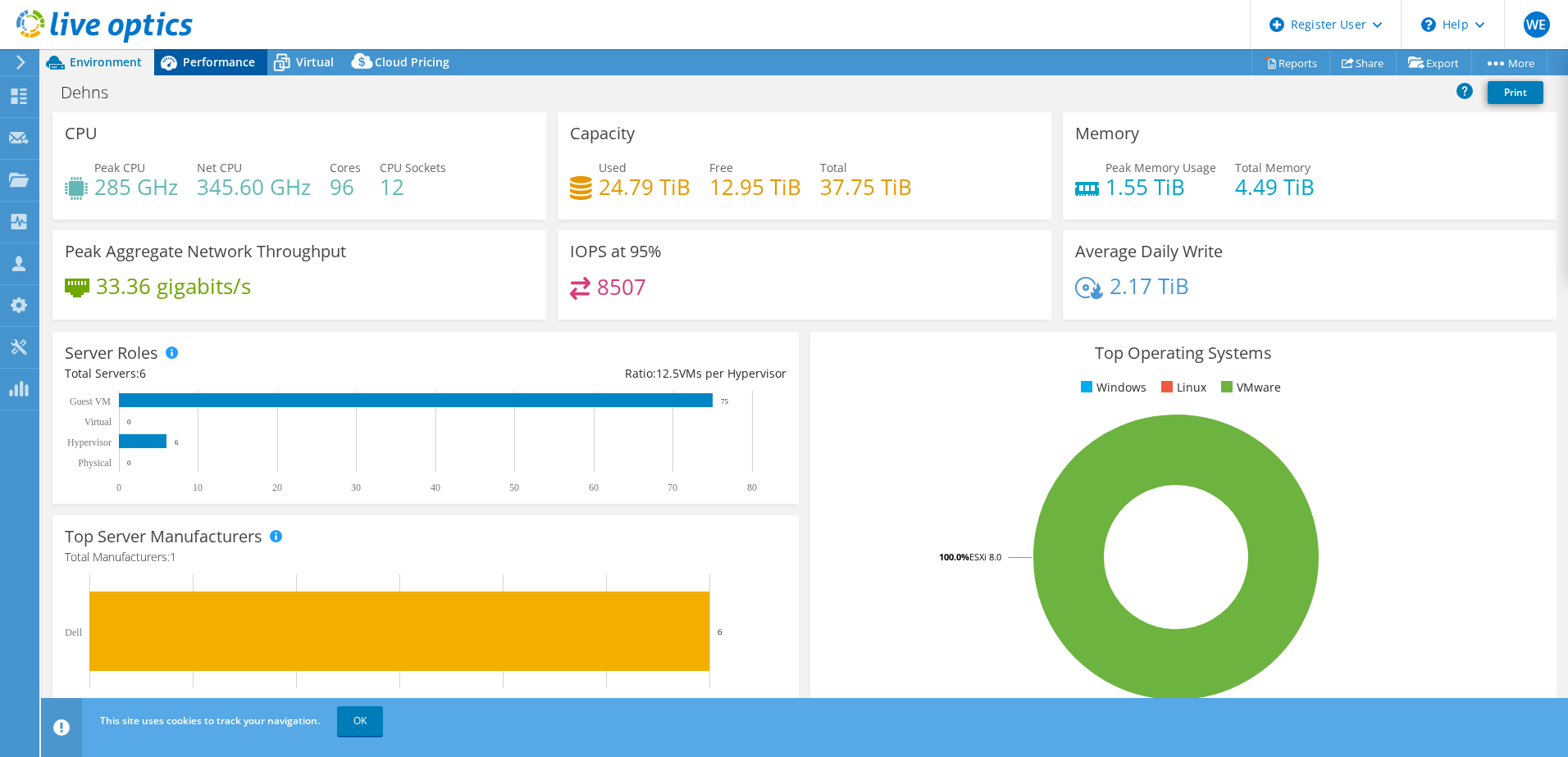
click at [196, 58] on span "Performance" at bounding box center [219, 62] width 73 height 16
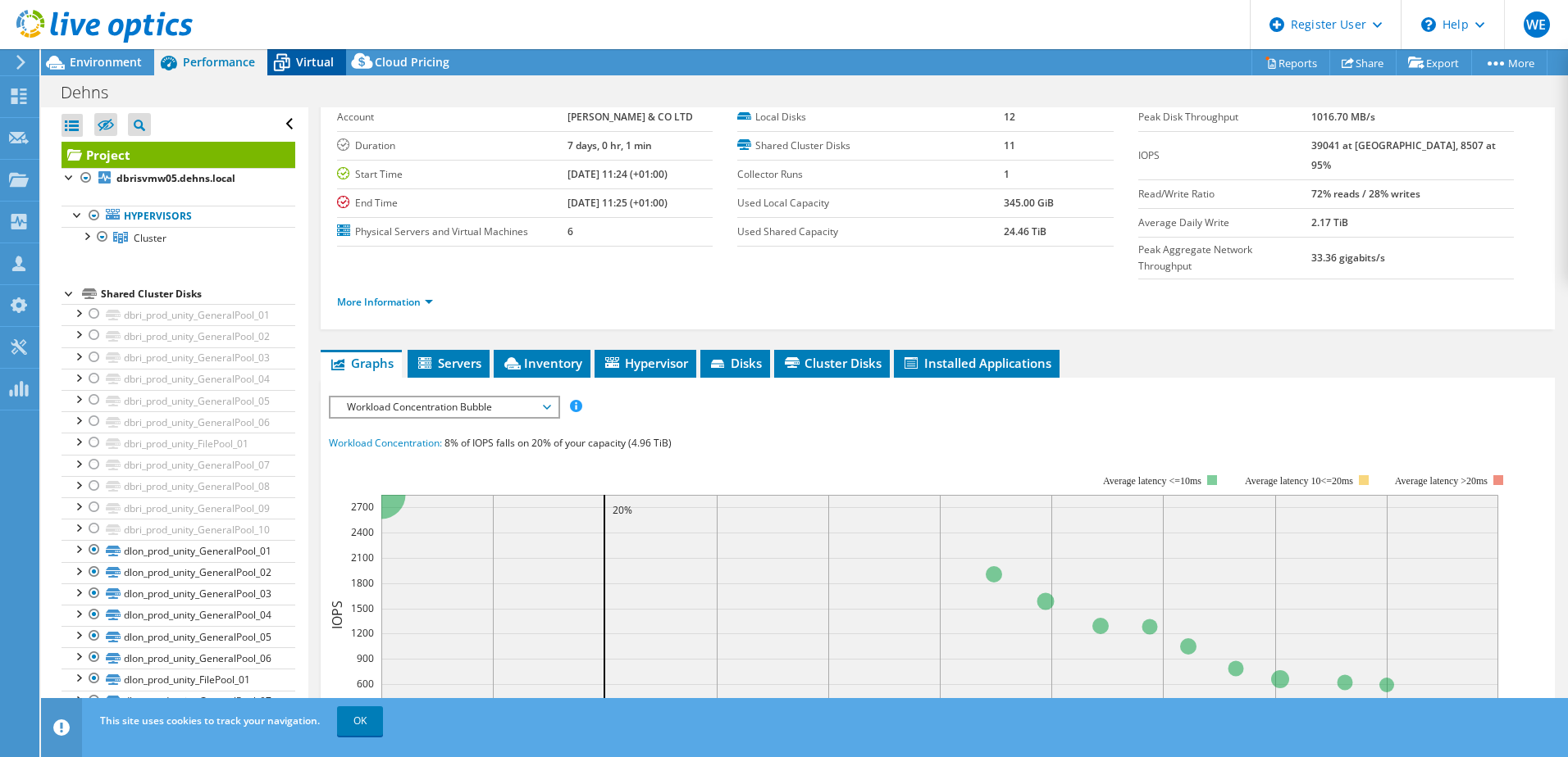
click at [317, 66] on span "Virtual" at bounding box center [314, 62] width 38 height 16
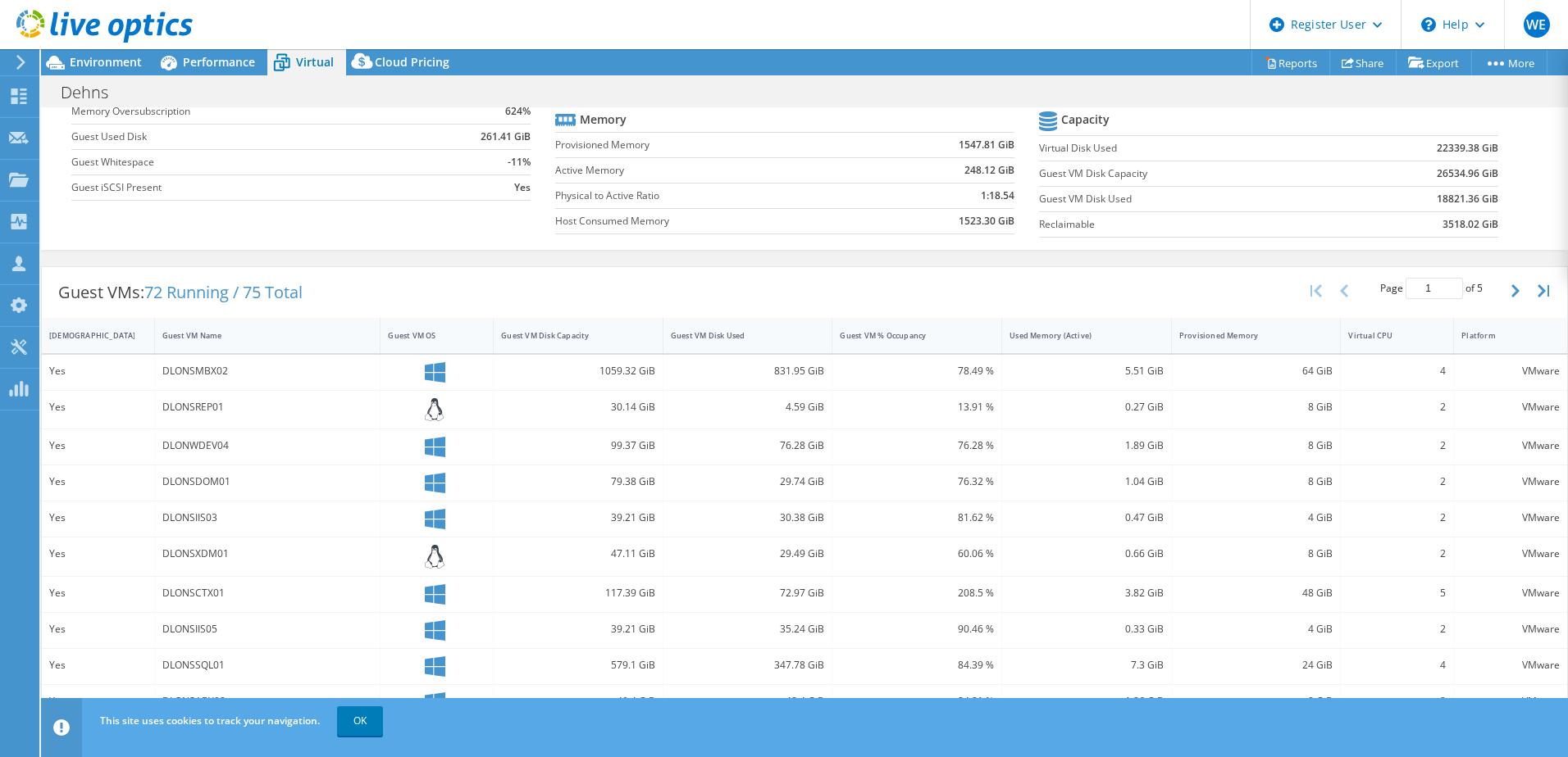
scroll to position [164, 0]
click at [786, 342] on div "Guest VM Disk Used" at bounding box center [738, 334] width 150 height 26
drag, startPoint x: 803, startPoint y: 333, endPoint x: 787, endPoint y: 333, distance: 16.0
click at [799, 333] on div "Guest VM Disk Used" at bounding box center [738, 334] width 150 height 26
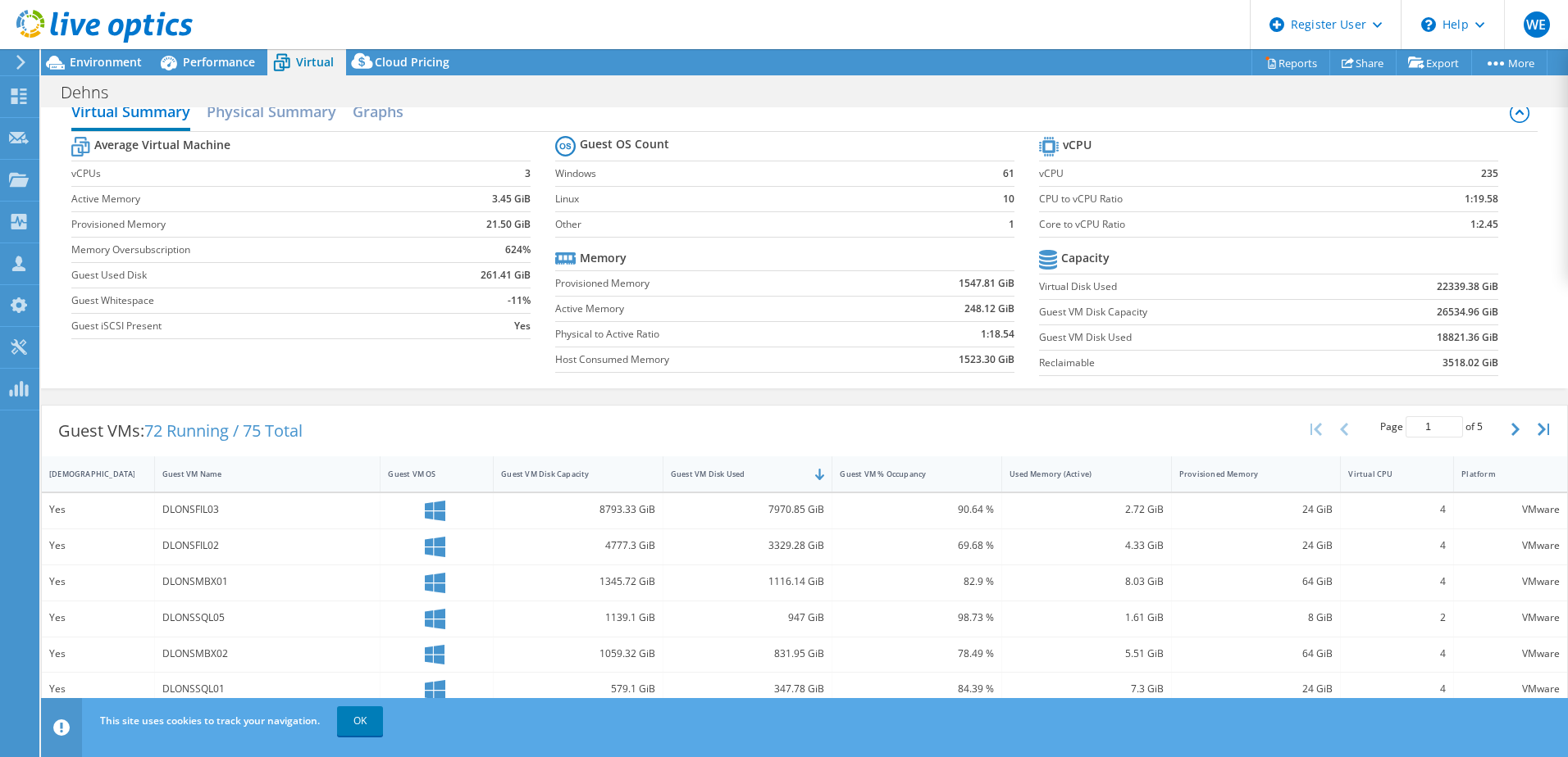
scroll to position [0, 0]
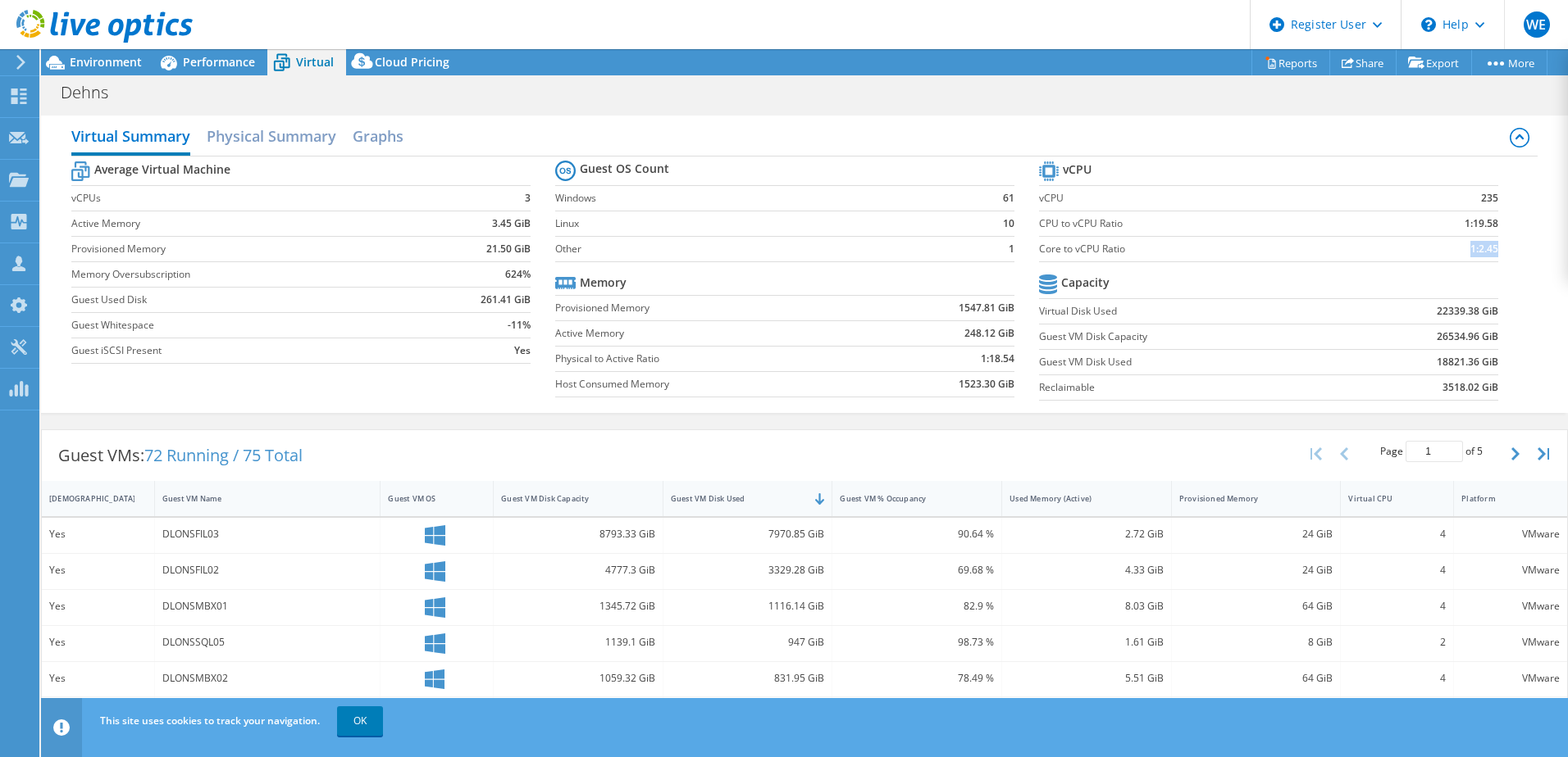
drag, startPoint x: 1486, startPoint y: 249, endPoint x: 1207, endPoint y: 250, distance: 279.0
click at [1207, 250] on tr "Core to vCPU Ratio 1:2.45" at bounding box center [1268, 249] width 459 height 26
drag, startPoint x: 1493, startPoint y: 396, endPoint x: 1399, endPoint y: 315, distance: 124.1
click at [1399, 315] on section "vCPU vCPU 235 CPU to vCPU Ratio 1:19.58 Core to vCPU Ratio 1:2.45 Capacity Virt…" at bounding box center [1280, 283] width 484 height 251
click at [1344, 377] on td "3518.02 GiB" at bounding box center [1418, 386] width 159 height 26
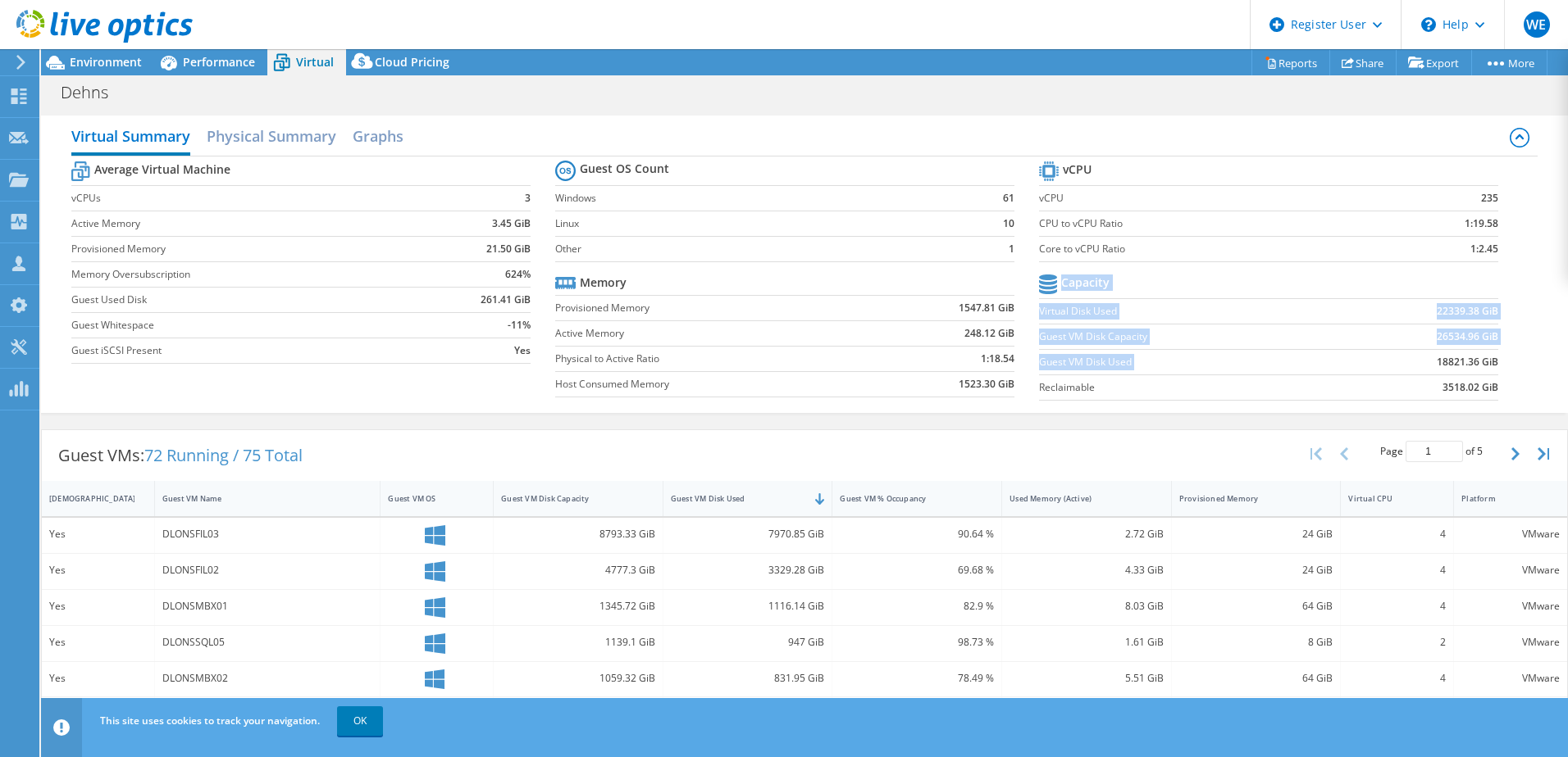
drag, startPoint x: 1491, startPoint y: 363, endPoint x: 1402, endPoint y: 356, distance: 89.3
click at [1402, 356] on section "vCPU vCPU 235 CPU to vCPU Ratio 1:19.58 Core to vCPU Ratio 1:2.45 Capacity Virt…" at bounding box center [1280, 283] width 484 height 251
click at [1399, 361] on td "18821.36 GiB" at bounding box center [1418, 362] width 159 height 26
click at [1446, 356] on b "18821.36 GiB" at bounding box center [1466, 362] width 61 height 17
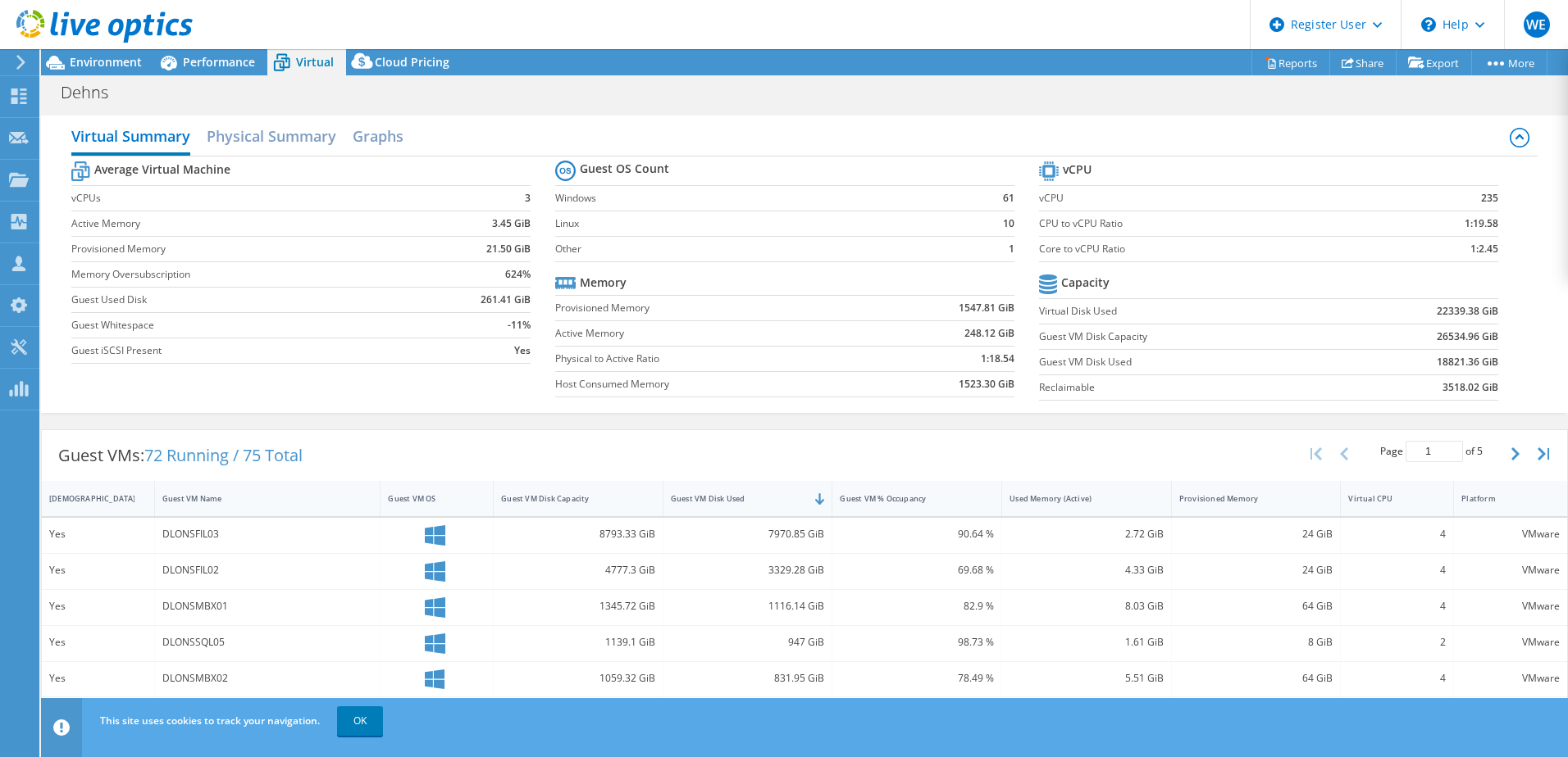
drag, startPoint x: 1446, startPoint y: 356, endPoint x: 1555, endPoint y: 253, distance: 150.0
click at [1555, 253] on div "Virtual Summary Physical Summary Graphs Average Virtual Machine vCPUs 3 Active …" at bounding box center [803, 264] width 1526 height 297
drag, startPoint x: 1475, startPoint y: 365, endPoint x: 1448, endPoint y: 361, distance: 27.3
click at [1448, 361] on b "18821.36 GiB" at bounding box center [1466, 362] width 61 height 17
click at [1278, 67] on link "Reports" at bounding box center [1290, 63] width 79 height 26
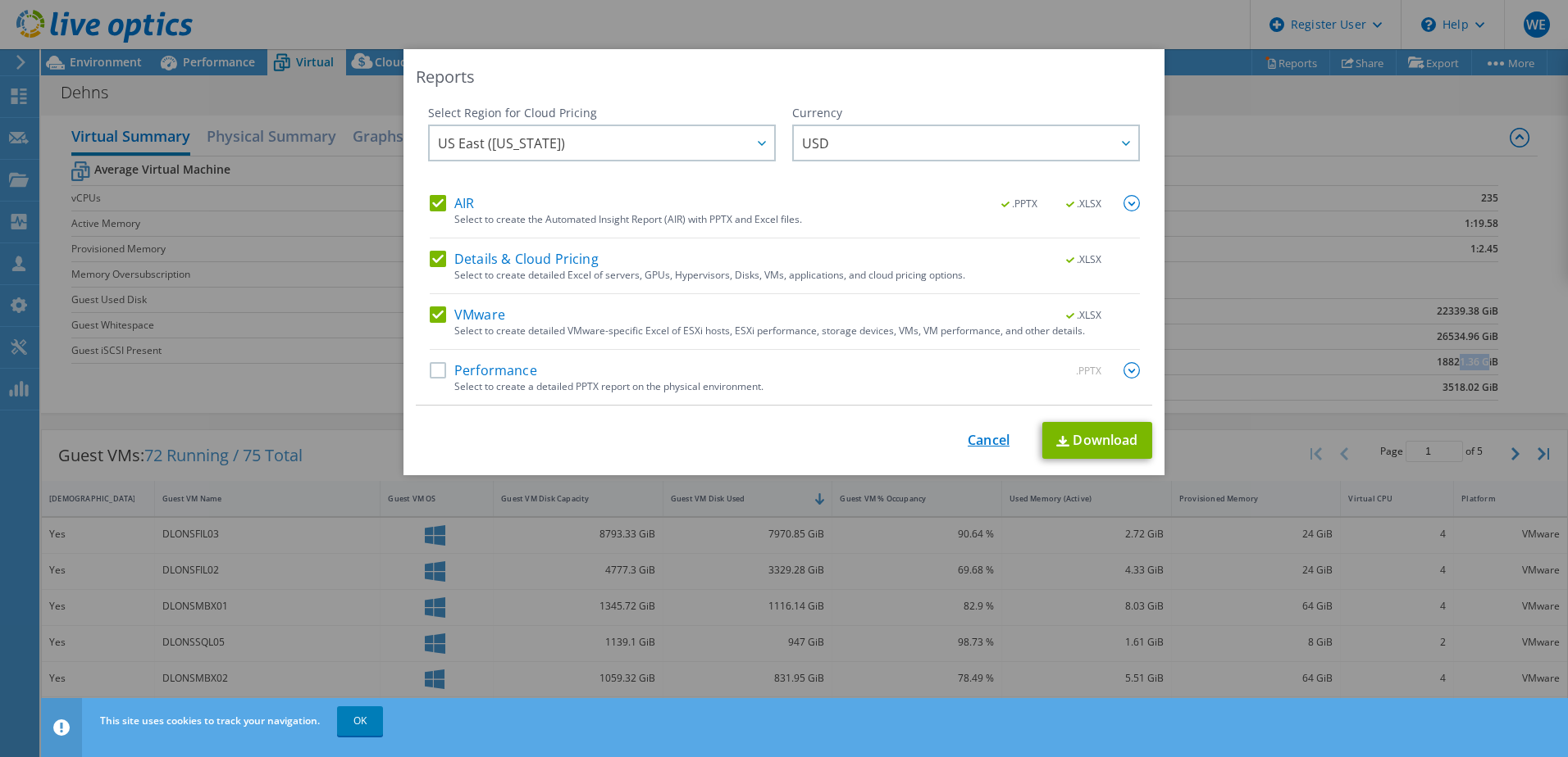
click at [980, 438] on link "Cancel" at bounding box center [988, 440] width 42 height 16
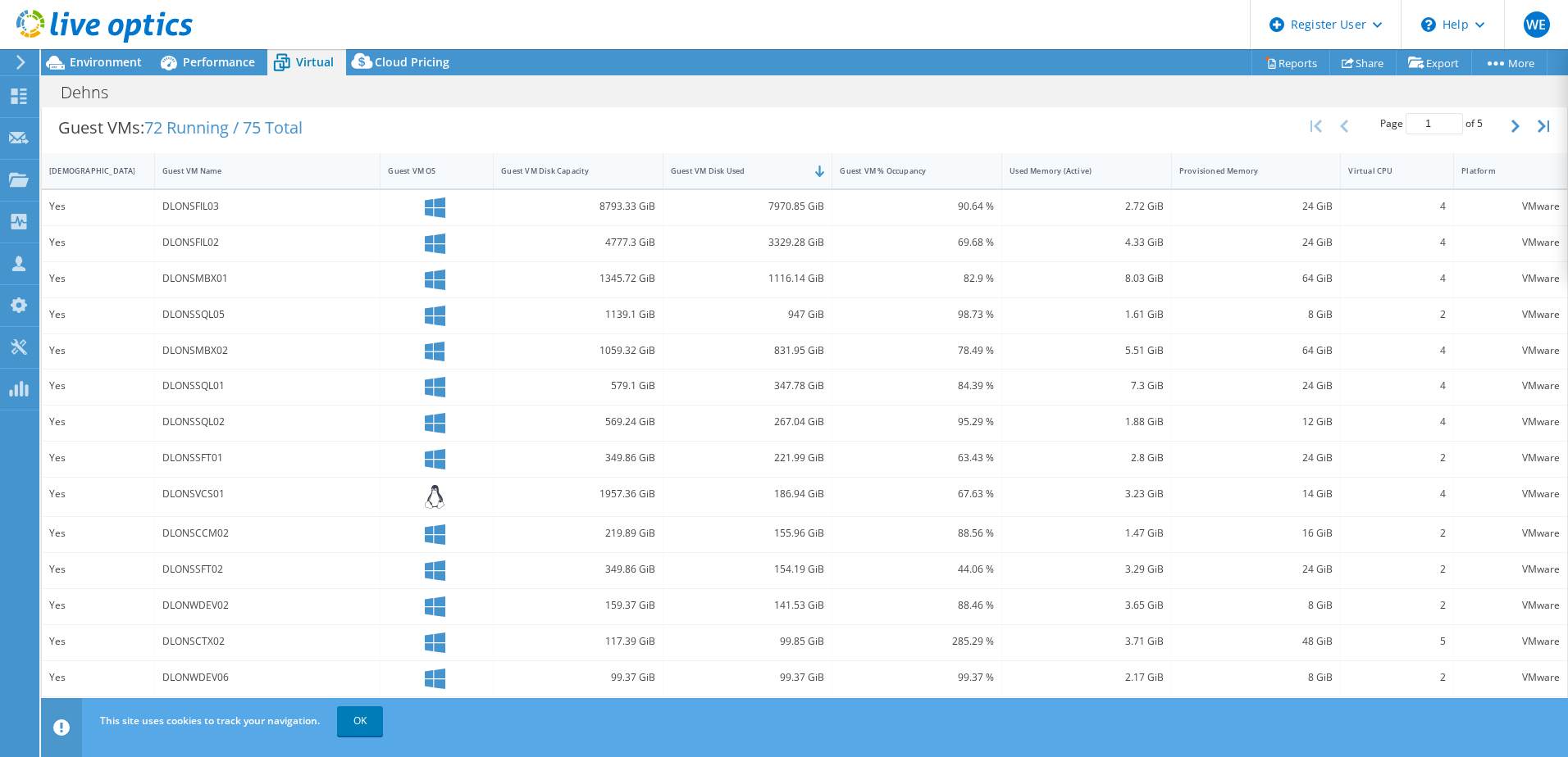
scroll to position [344, 0]
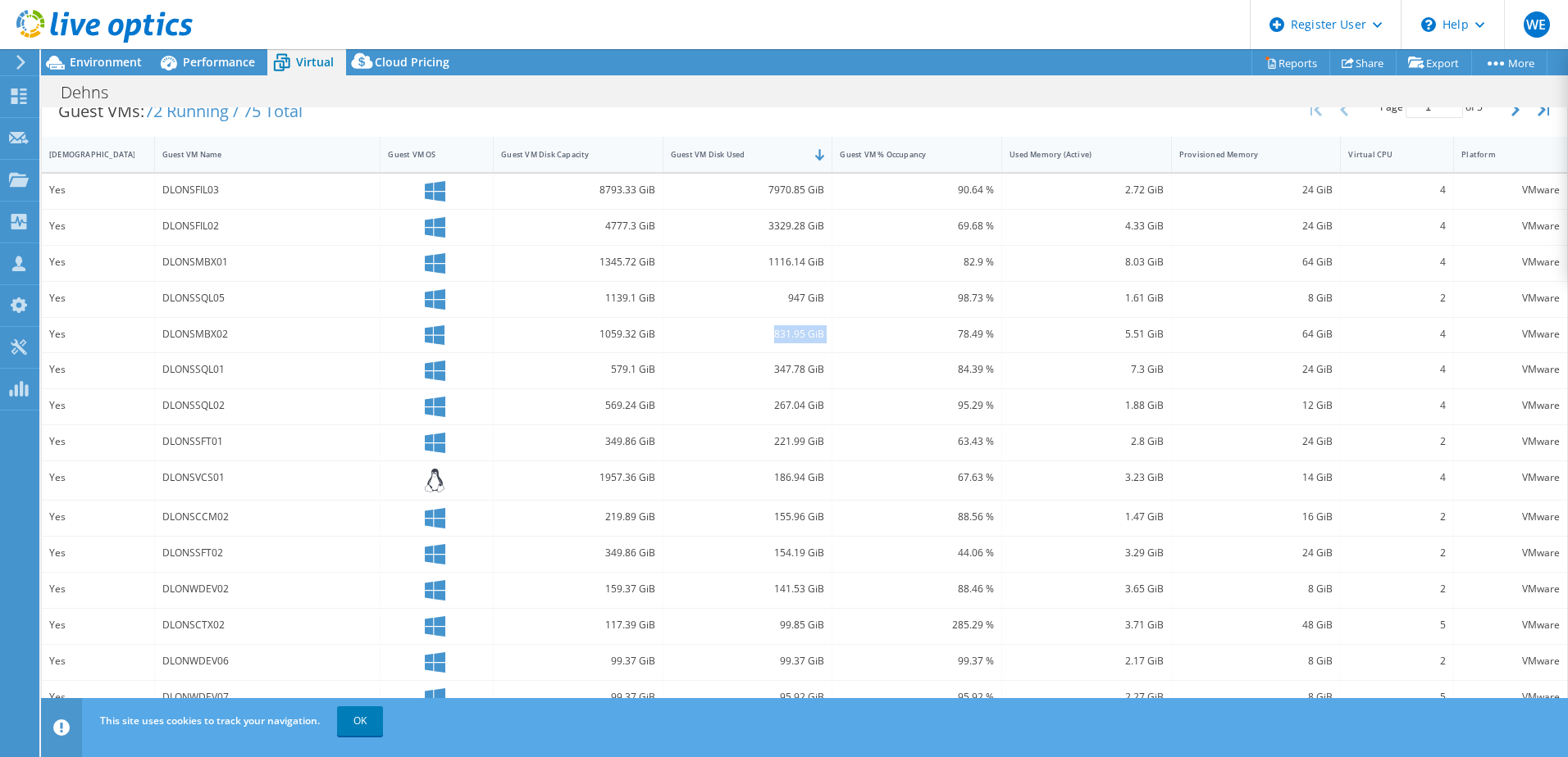
drag, startPoint x: 760, startPoint y: 337, endPoint x: 840, endPoint y: 340, distance: 80.1
click at [840, 340] on div "Yes DLONSMBX02 1059.32 GiB 831.95 GiB 78.49 % 5.51 GiB 64 GiB 4 VMware" at bounding box center [803, 336] width 1525 height 35
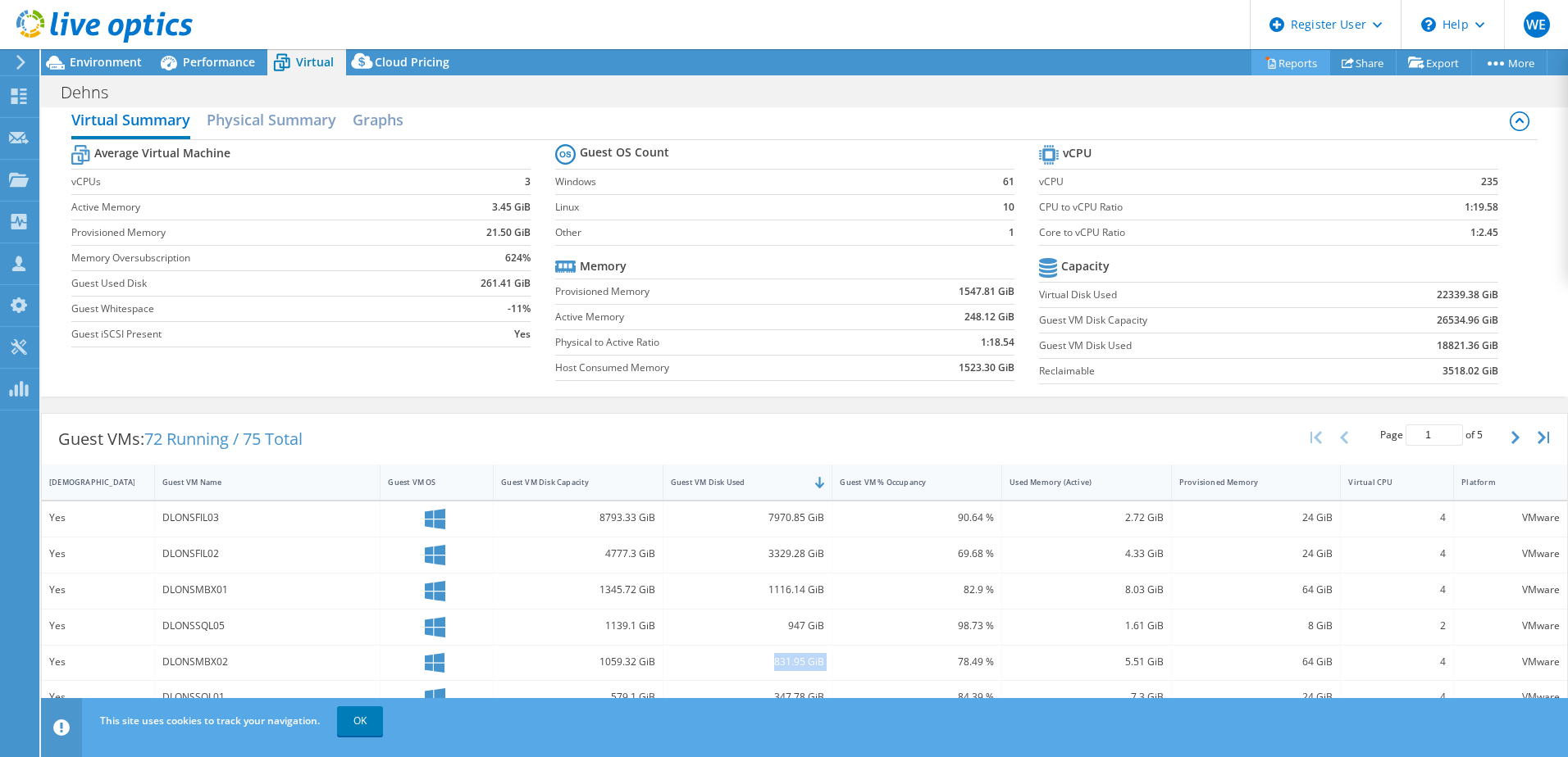
click at [1284, 65] on link "Reports" at bounding box center [1290, 63] width 79 height 26
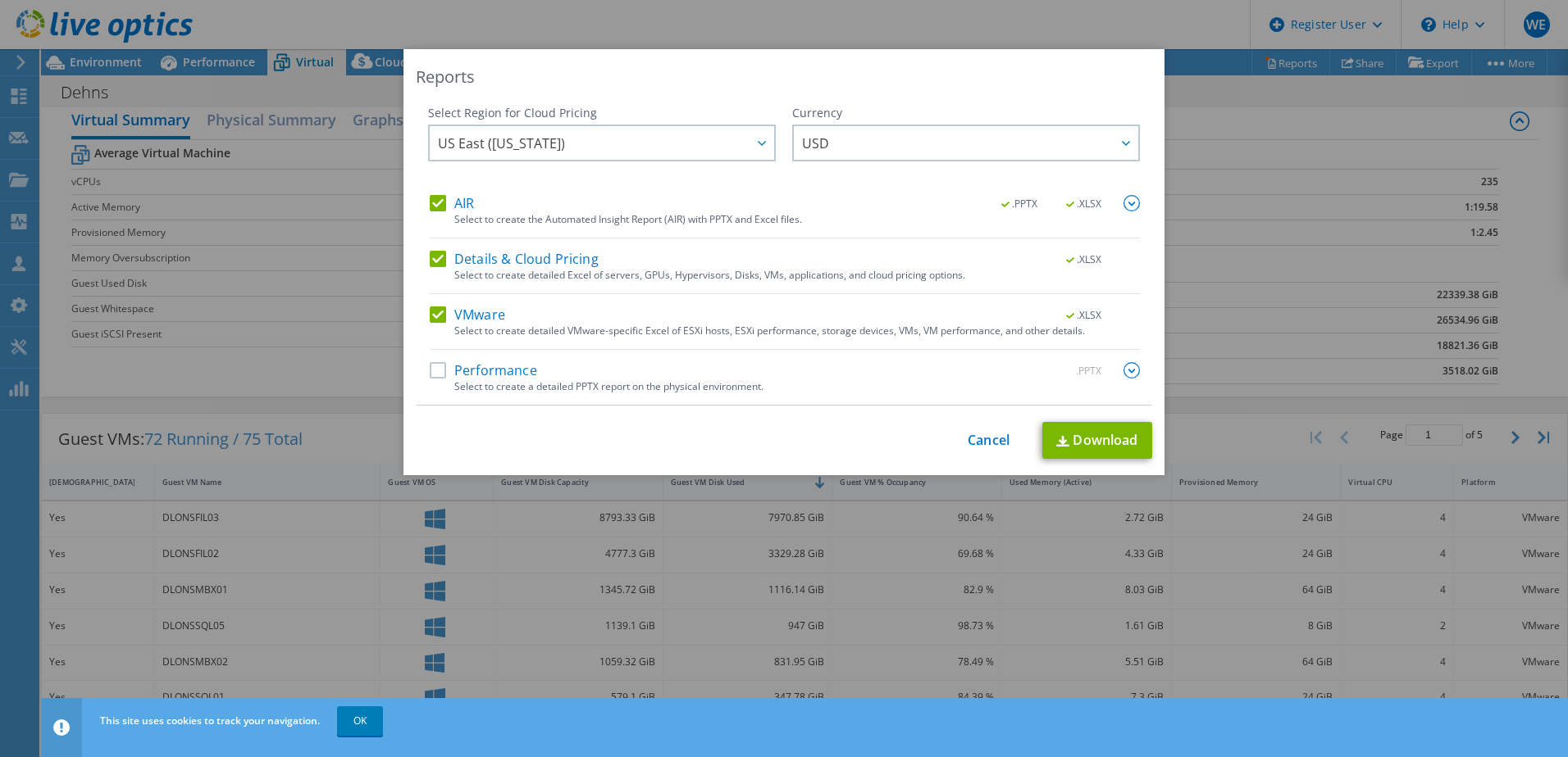
drag, startPoint x: 427, startPoint y: 204, endPoint x: 429, endPoint y: 234, distance: 30.1
click at [430, 206] on label "AIR" at bounding box center [452, 203] width 44 height 17
click at [0, 0] on input "AIR" at bounding box center [0, 0] width 0 height 0
click at [433, 256] on label "Details & Cloud Pricing" at bounding box center [514, 259] width 169 height 17
click at [0, 0] on input "Details & Cloud Pricing" at bounding box center [0, 0] width 0 height 0
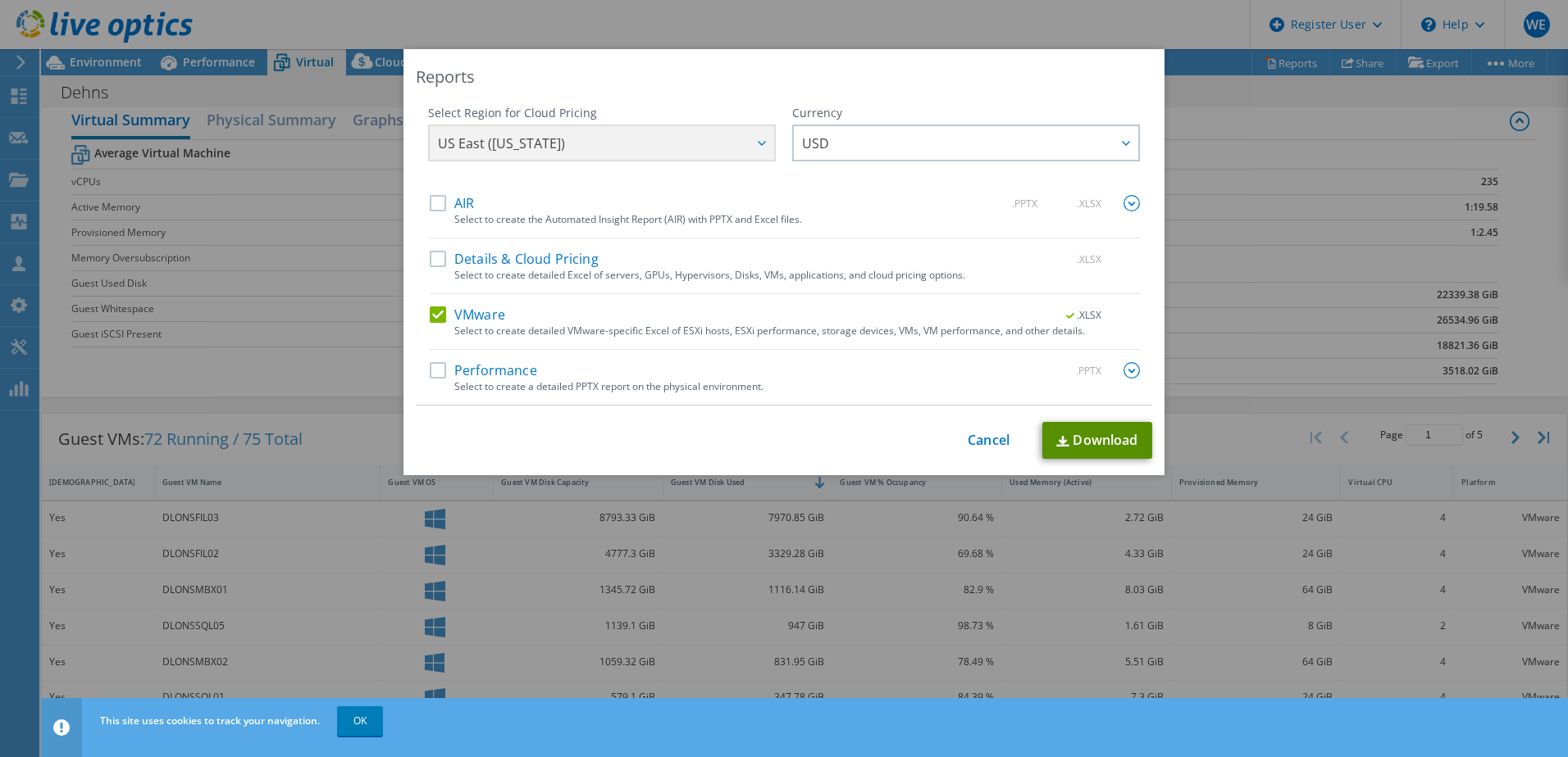
click at [1095, 440] on link "Download" at bounding box center [1097, 440] width 110 height 37
click at [992, 440] on link "Cancel" at bounding box center [988, 440] width 42 height 16
